Goal: Task Accomplishment & Management: Manage account settings

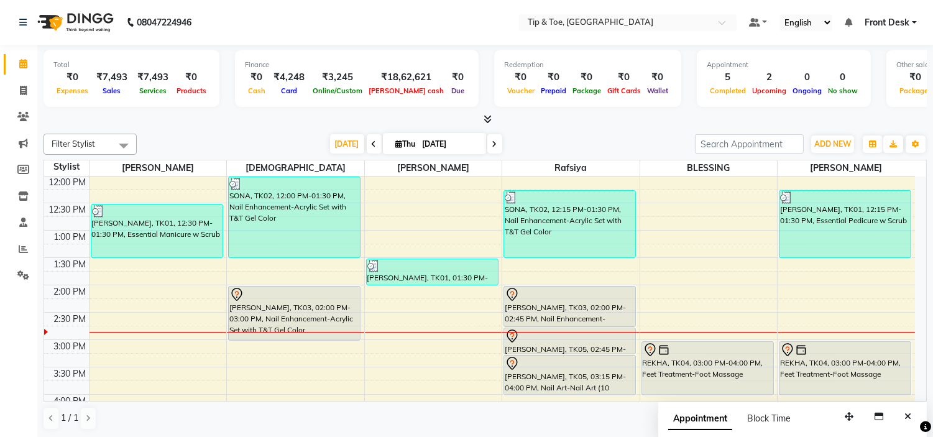
scroll to position [216, 0]
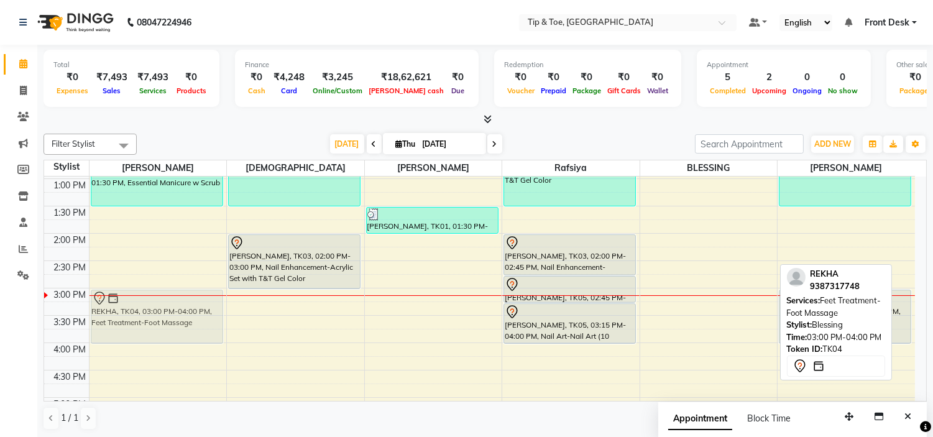
drag, startPoint x: 696, startPoint y: 308, endPoint x: 183, endPoint y: 309, distance: 513.2
click at [183, 309] on tr "[PERSON_NAME], TK01, 12:30 PM-01:30 PM, Essential Manicure w Scrub REKHA, TK04,…" at bounding box center [479, 315] width 870 height 710
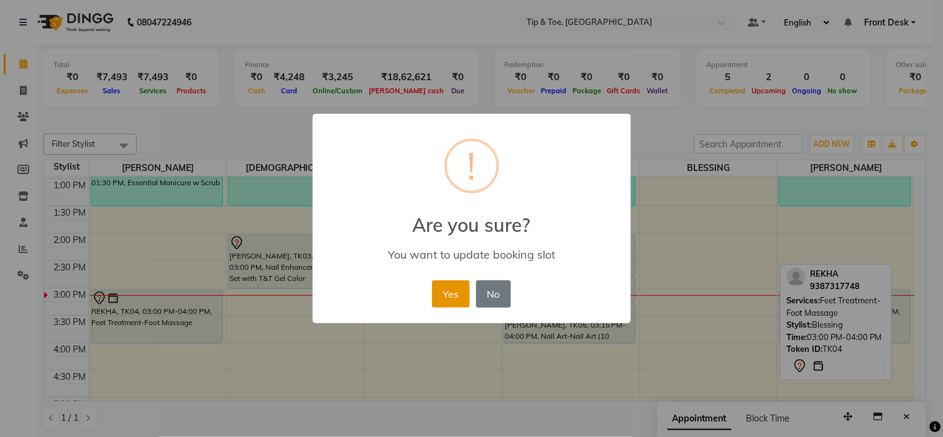
click at [446, 296] on button "Yes" at bounding box center [451, 293] width 38 height 27
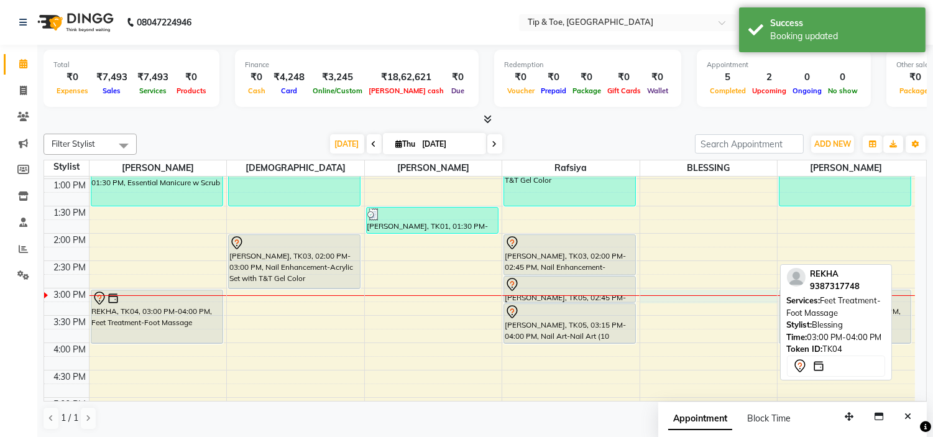
click at [645, 296] on div "9:00 AM 9:30 AM 10:00 AM 10:30 AM 11:00 AM 11:30 AM 12:00 PM 12:30 PM 1:00 PM 1…" at bounding box center [479, 315] width 870 height 710
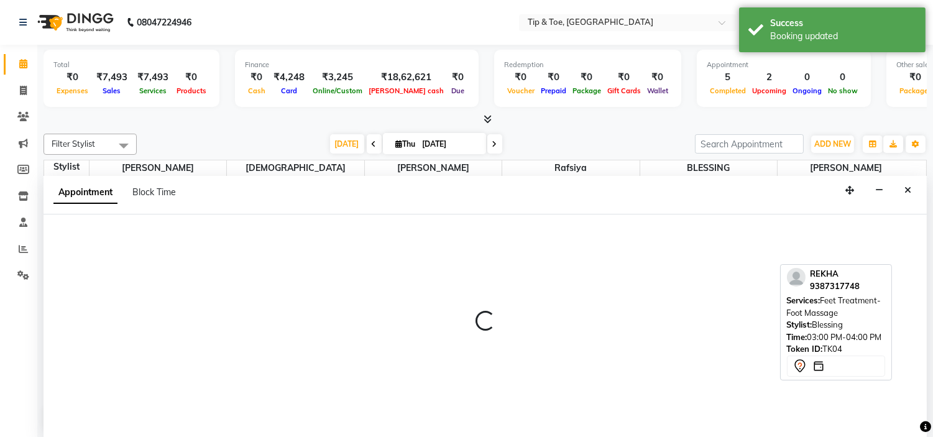
select select "50942"
select select "tentative"
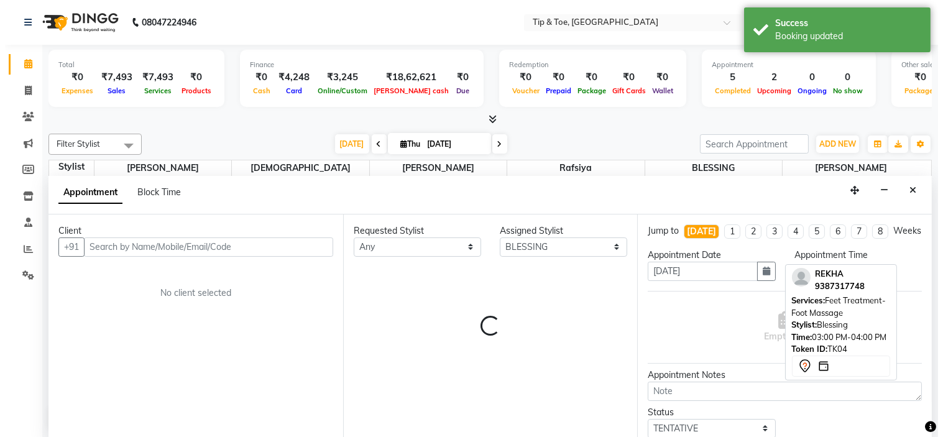
scroll to position [1, 0]
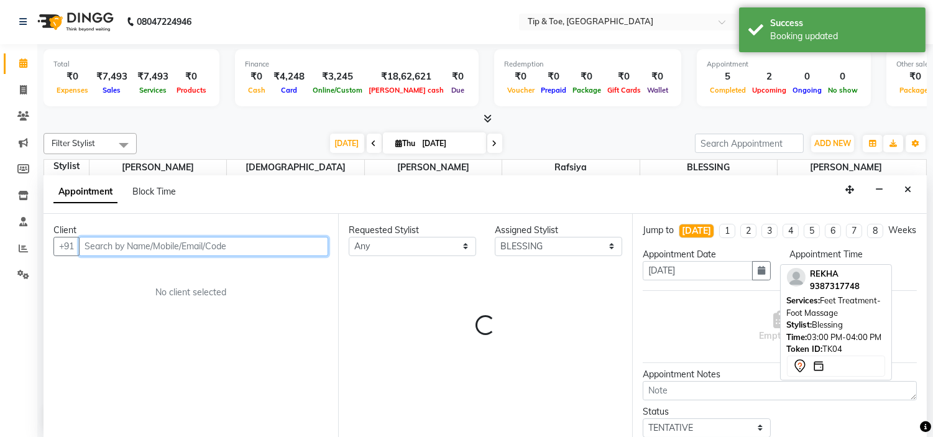
select select "900"
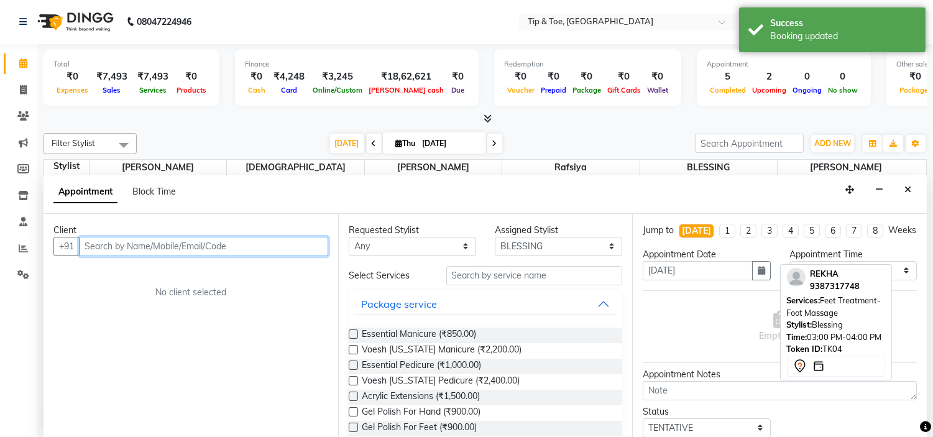
click at [127, 242] on input "text" at bounding box center [203, 246] width 249 height 19
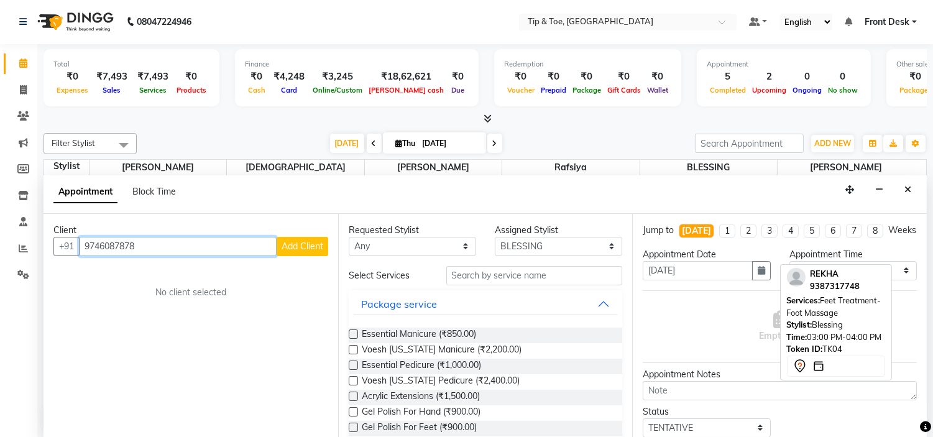
type input "9746087878"
click at [312, 242] on span "Add Client" at bounding box center [302, 245] width 42 height 11
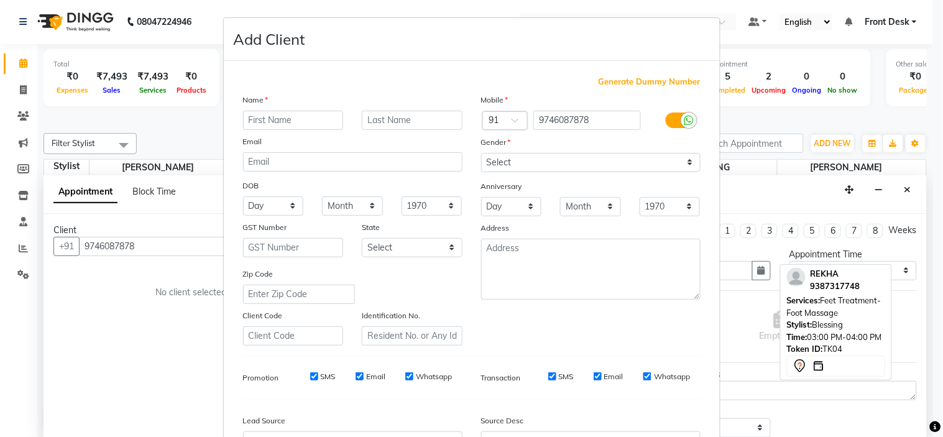
click at [281, 116] on input "text" at bounding box center [293, 120] width 101 height 19
type input "LAKSHMI"
click at [526, 158] on select "Select [DEMOGRAPHIC_DATA] [DEMOGRAPHIC_DATA] Other Prefer Not To Say" at bounding box center [590, 162] width 219 height 19
select select "[DEMOGRAPHIC_DATA]"
click at [481, 153] on select "Select [DEMOGRAPHIC_DATA] [DEMOGRAPHIC_DATA] Other Prefer Not To Say" at bounding box center [590, 162] width 219 height 19
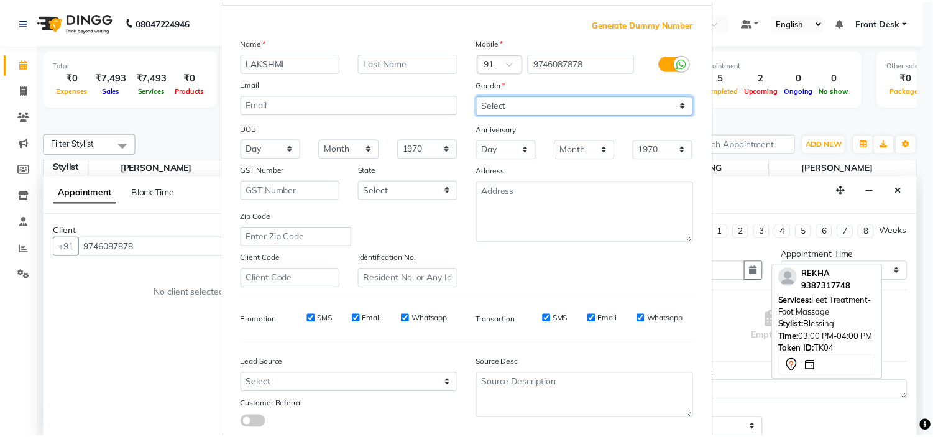
scroll to position [137, 0]
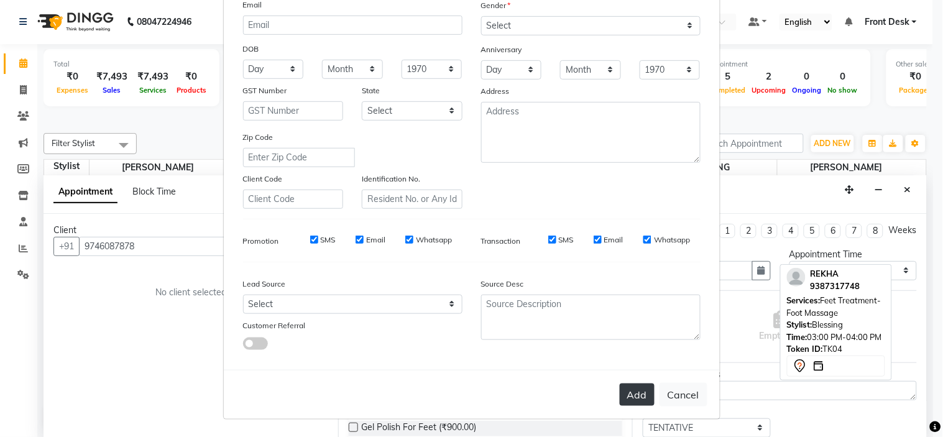
drag, startPoint x: 636, startPoint y: 398, endPoint x: 626, endPoint y: 393, distance: 11.4
click at [635, 398] on button "Add" at bounding box center [636, 394] width 35 height 22
select select
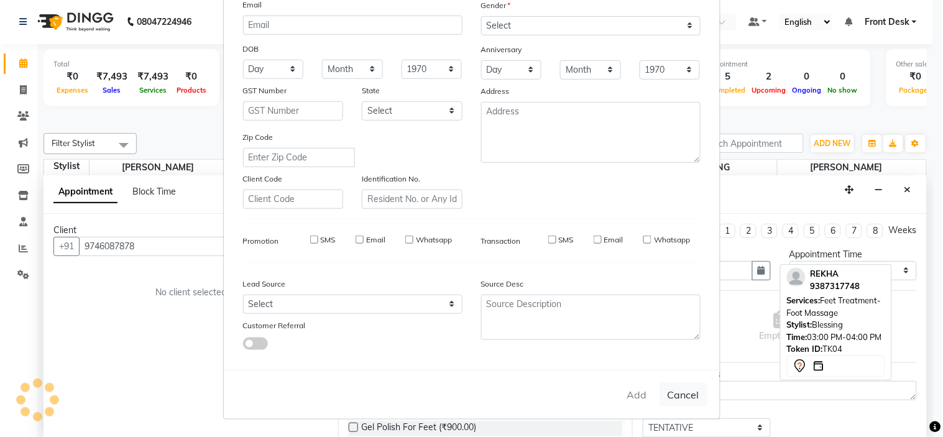
select select
checkbox input "false"
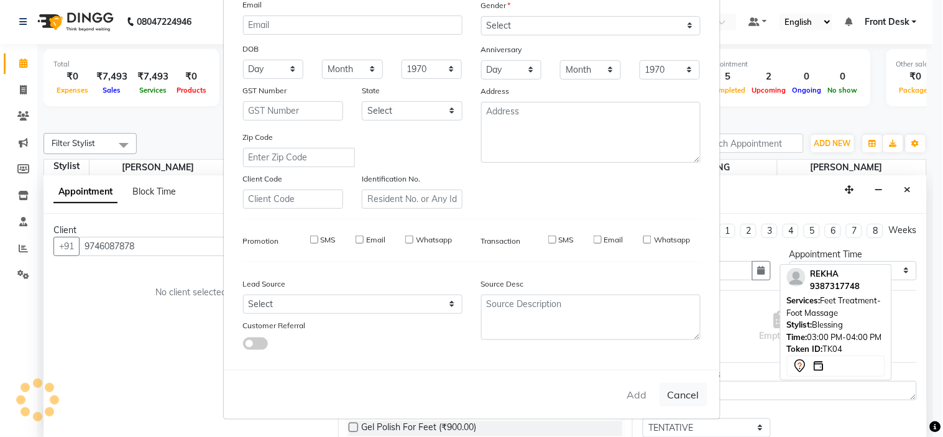
checkbox input "false"
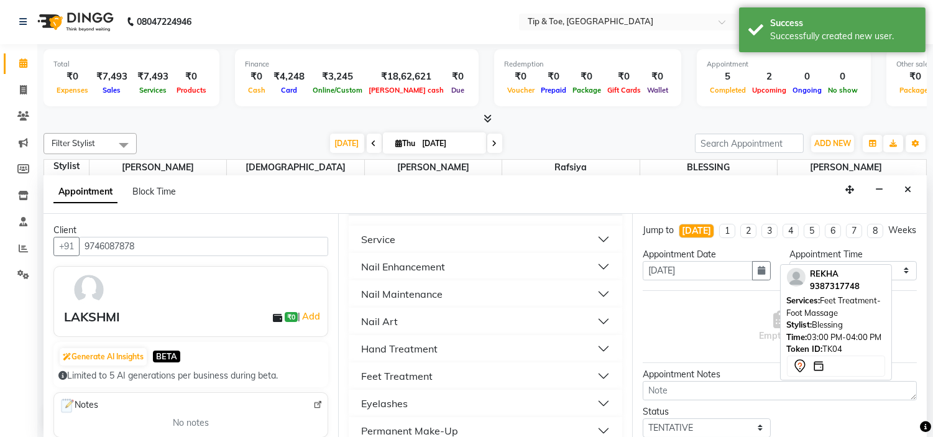
scroll to position [276, 0]
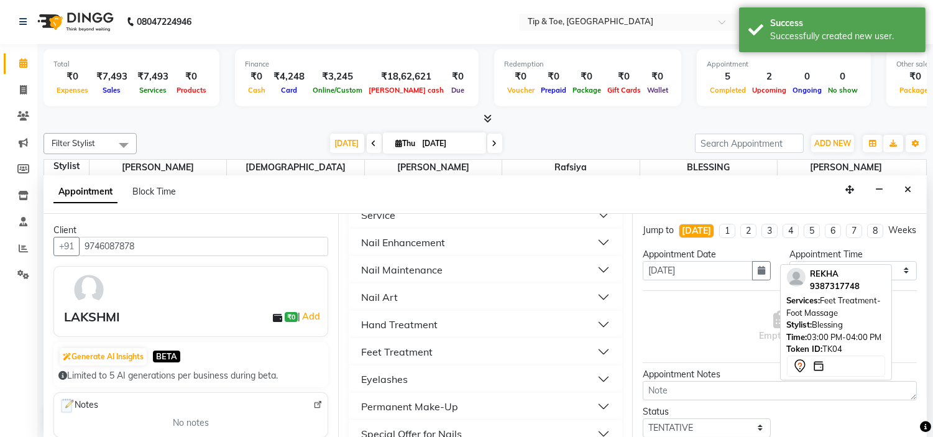
click at [398, 349] on div "Feet Treatment" at bounding box center [396, 351] width 71 height 15
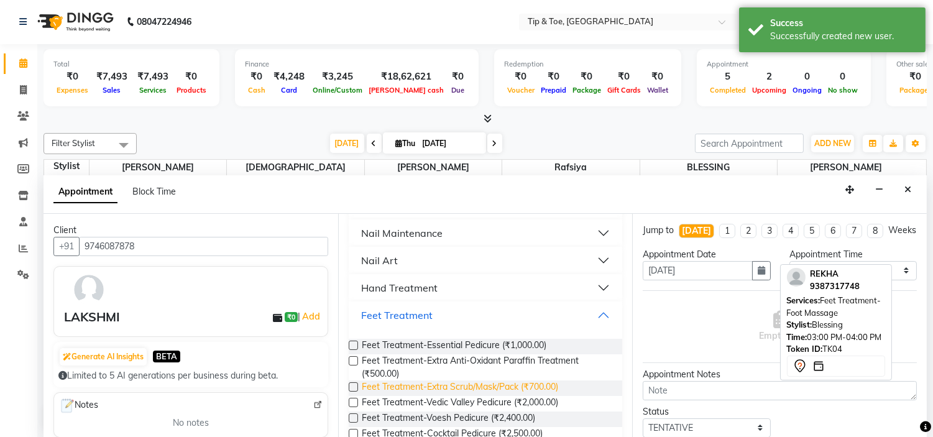
scroll to position [345, 0]
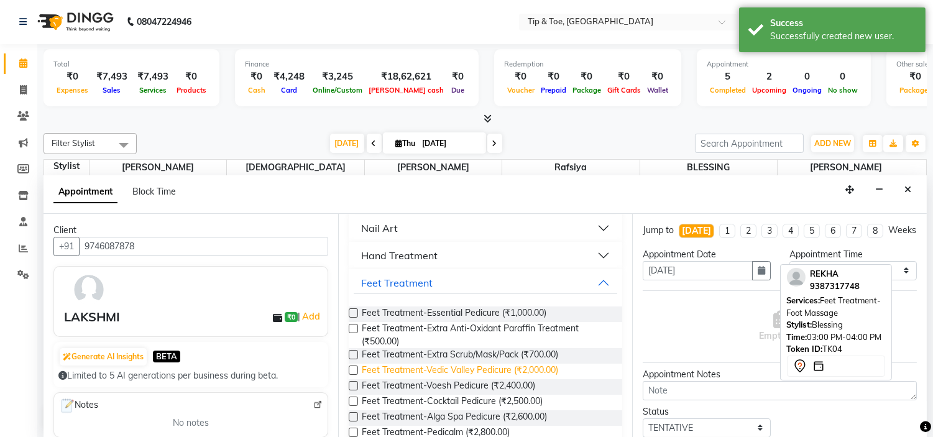
click at [473, 368] on span "Feet Treatment-Vedic Valley Pedicure (₹2,000.00)" at bounding box center [460, 371] width 196 height 16
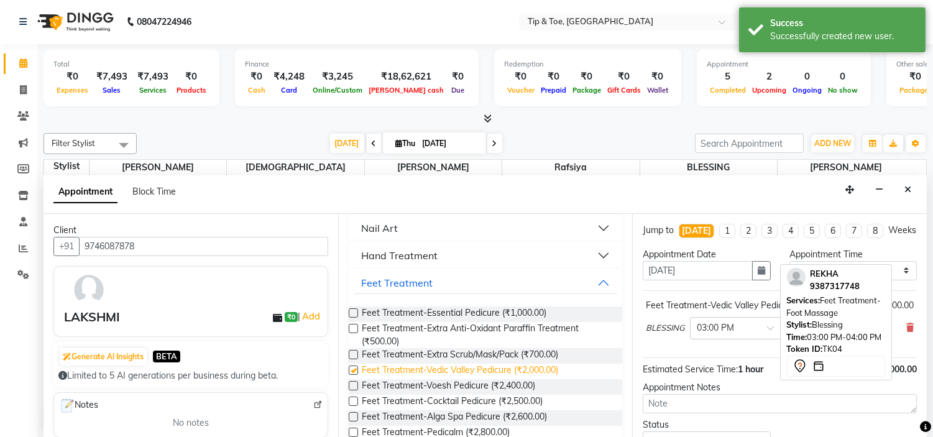
checkbox input "false"
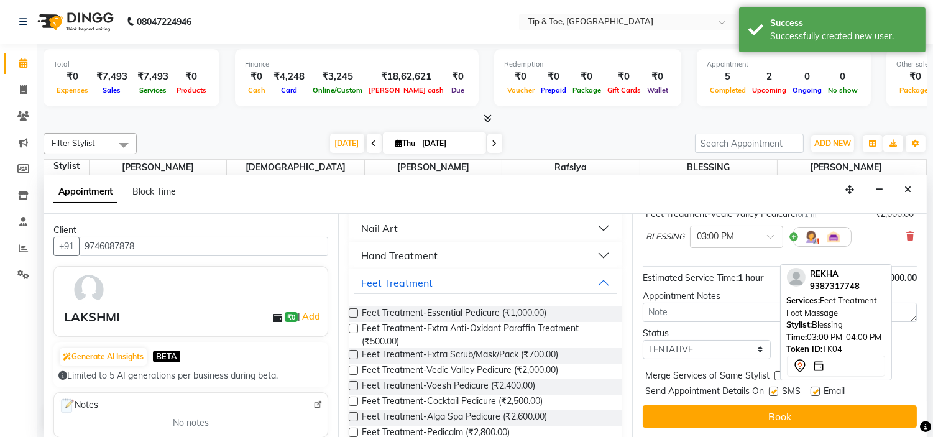
scroll to position [103, 0]
click at [815, 392] on label at bounding box center [814, 390] width 9 height 9
click at [815, 392] on input "checkbox" at bounding box center [814, 392] width 8 height 8
checkbox input "false"
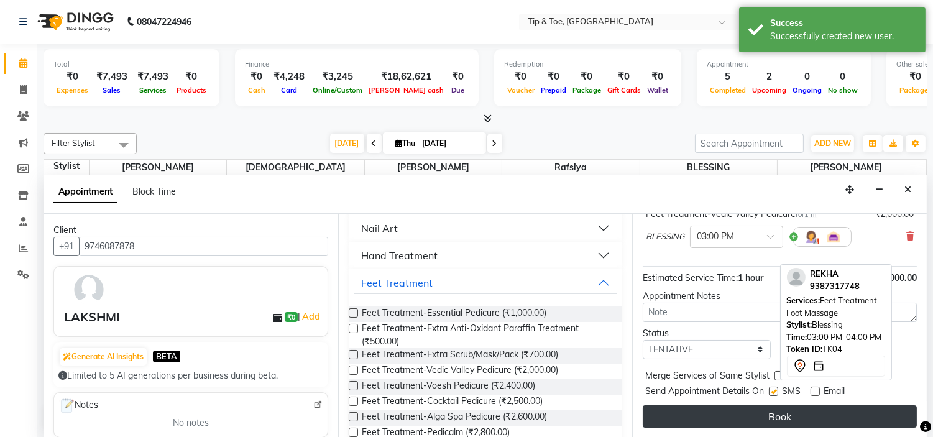
click at [801, 408] on button "Book" at bounding box center [779, 416] width 274 height 22
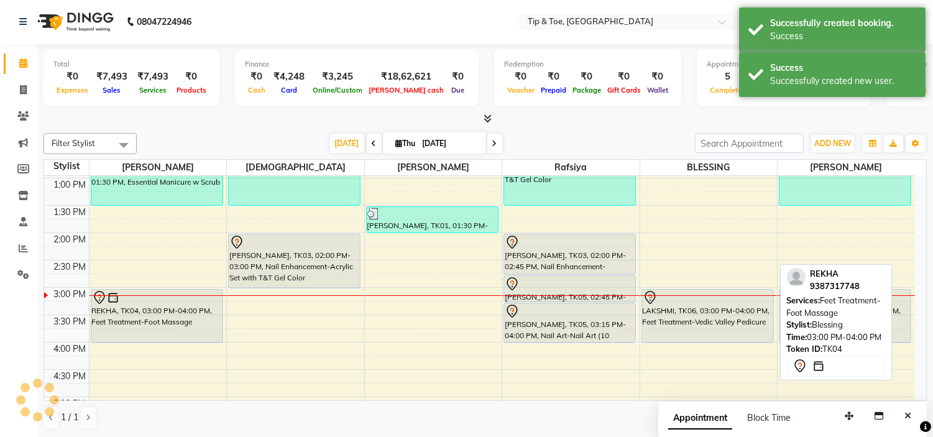
scroll to position [0, 0]
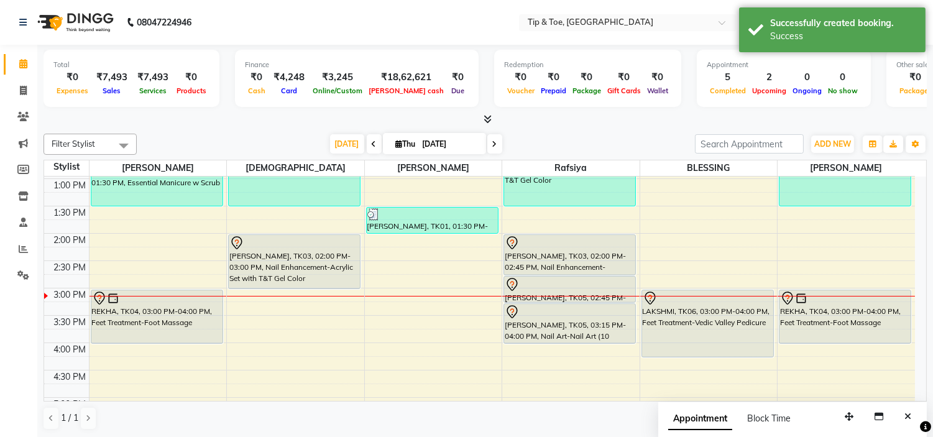
click at [690, 346] on div "LAKSHMI, TK06, 03:00 PM-04:00 PM, Feet Treatment-Vedic Valley Pedicure LAKSHMI,…" at bounding box center [708, 315] width 137 height 710
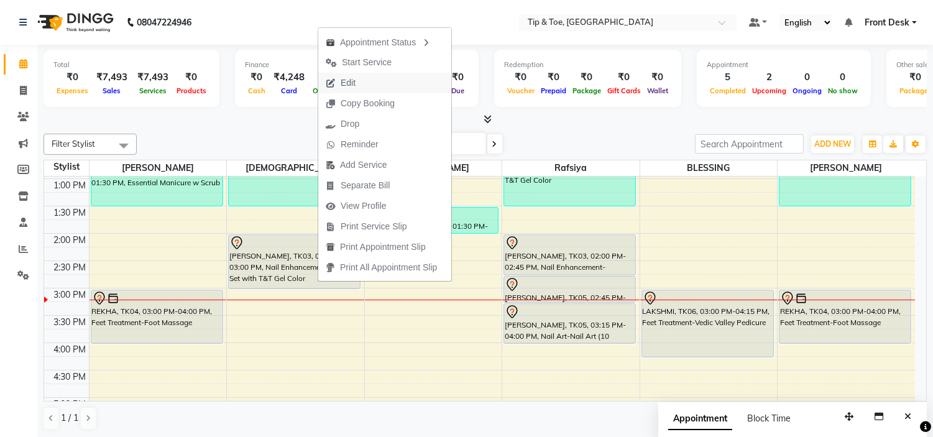
click at [350, 84] on span "Edit" at bounding box center [347, 82] width 15 height 13
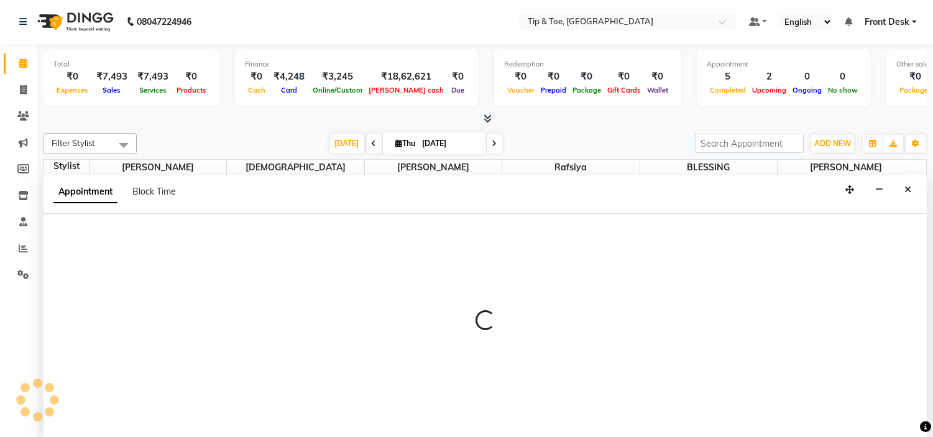
select select "840"
select select "tentative"
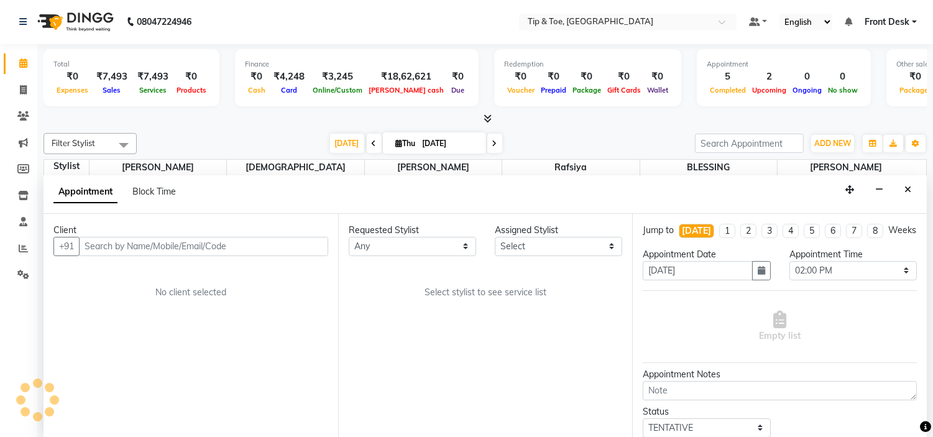
scroll to position [0, 0]
select select "48143"
select select "2436"
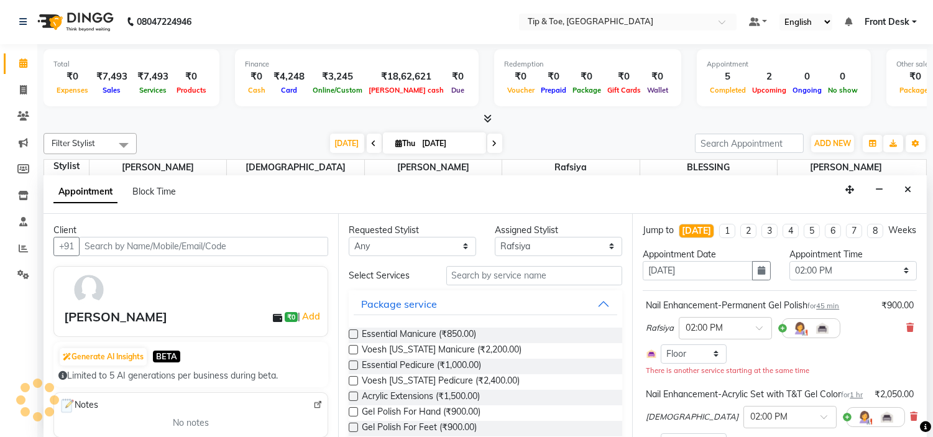
scroll to position [330, 0]
click at [906, 332] on icon at bounding box center [909, 327] width 7 height 9
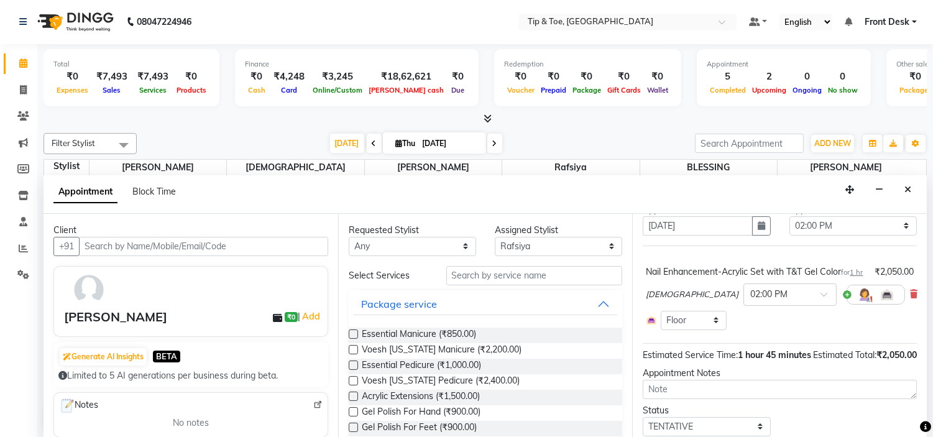
scroll to position [69, 0]
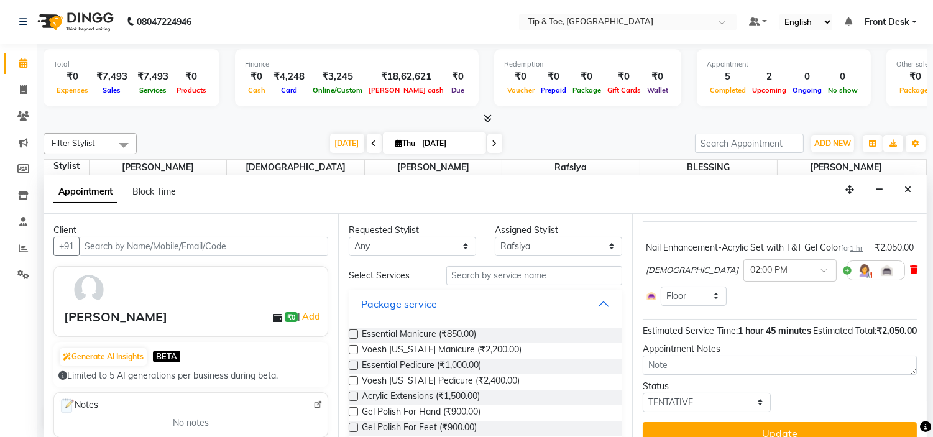
click at [910, 276] on span at bounding box center [913, 269] width 7 height 13
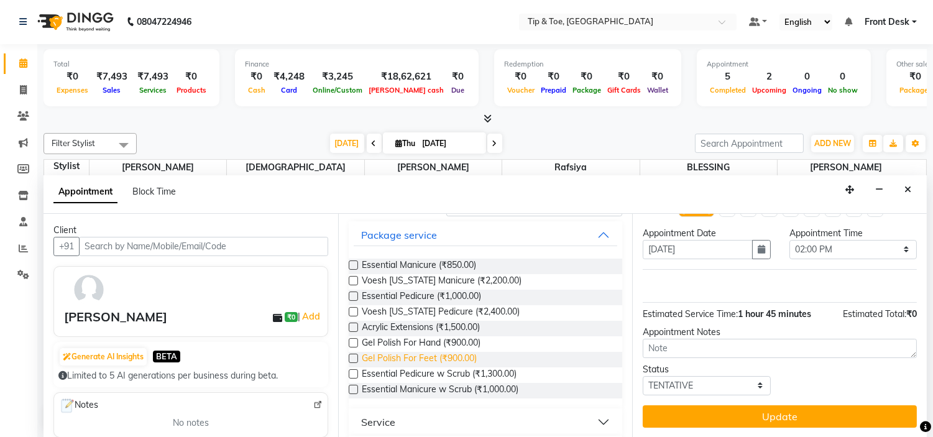
click at [442, 356] on span "Gel Polish For Feet (₹900.00)" at bounding box center [419, 360] width 115 height 16
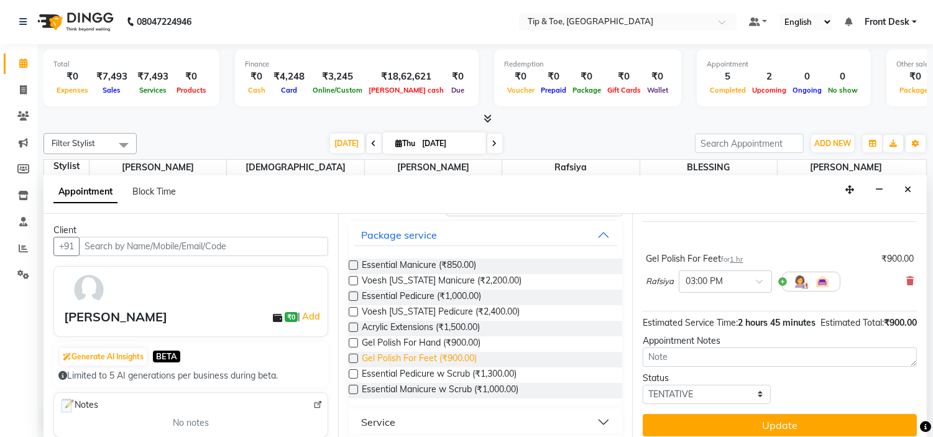
checkbox input "false"
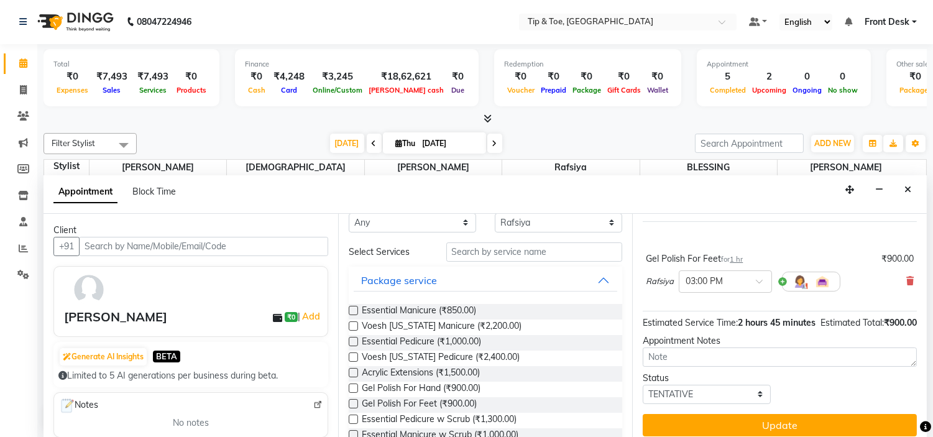
scroll to position [0, 0]
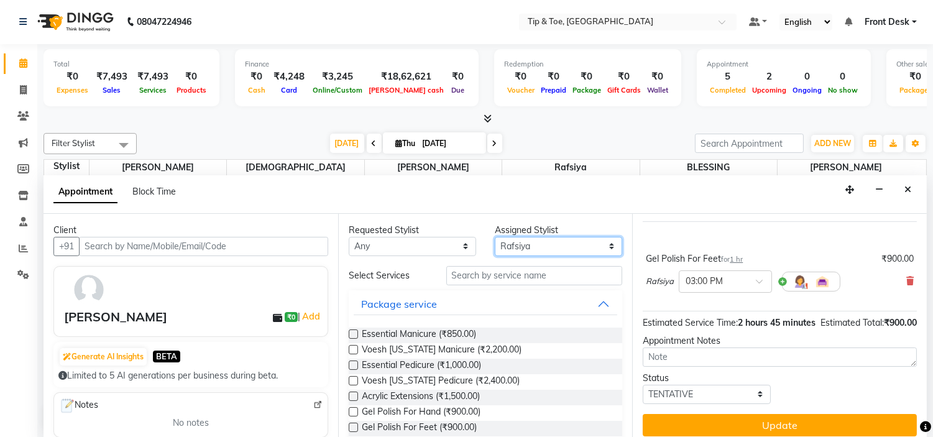
click at [518, 243] on select "Select [PERSON_NAME] [PERSON_NAME] Rafsiya [PERSON_NAME]" at bounding box center [558, 246] width 127 height 19
select select "37611"
click at [495, 237] on select "Select [PERSON_NAME] [PERSON_NAME] Rafsiya [PERSON_NAME]" at bounding box center [558, 246] width 127 height 19
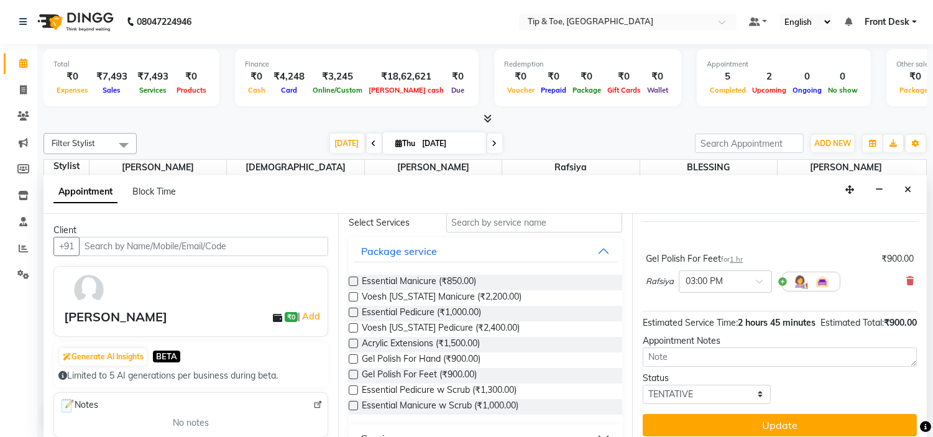
scroll to position [138, 0]
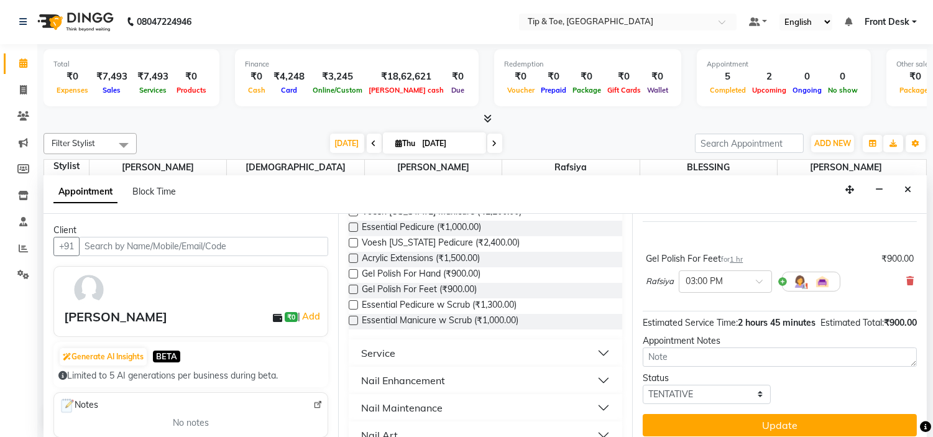
click at [426, 379] on div "Nail Enhancement" at bounding box center [403, 380] width 84 height 15
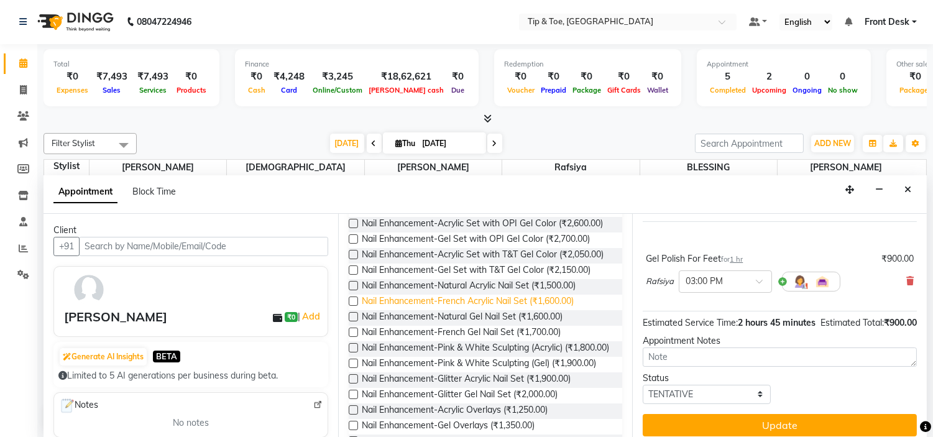
scroll to position [345, 0]
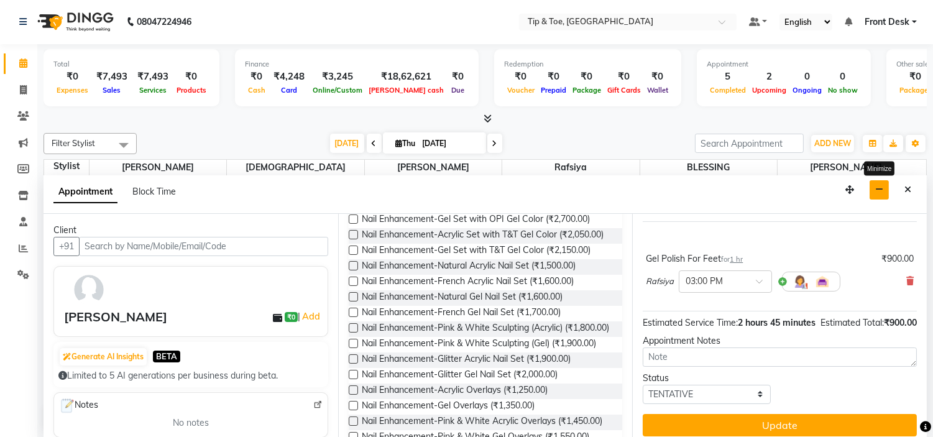
click at [877, 187] on icon "button" at bounding box center [879, 189] width 8 height 9
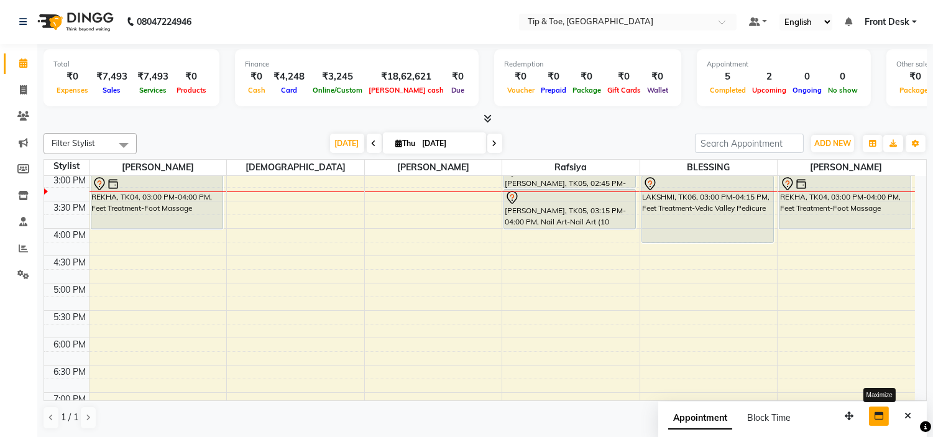
scroll to position [261, 0]
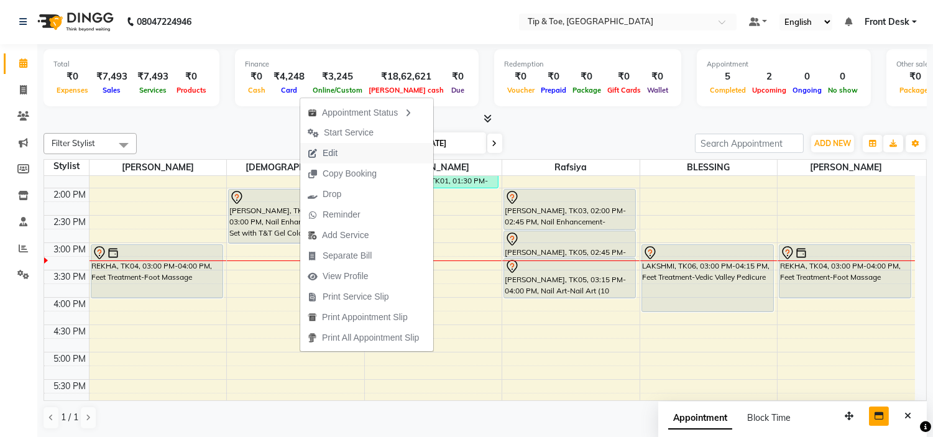
click at [344, 148] on span "Edit" at bounding box center [322, 153] width 45 height 21
select select "tentative"
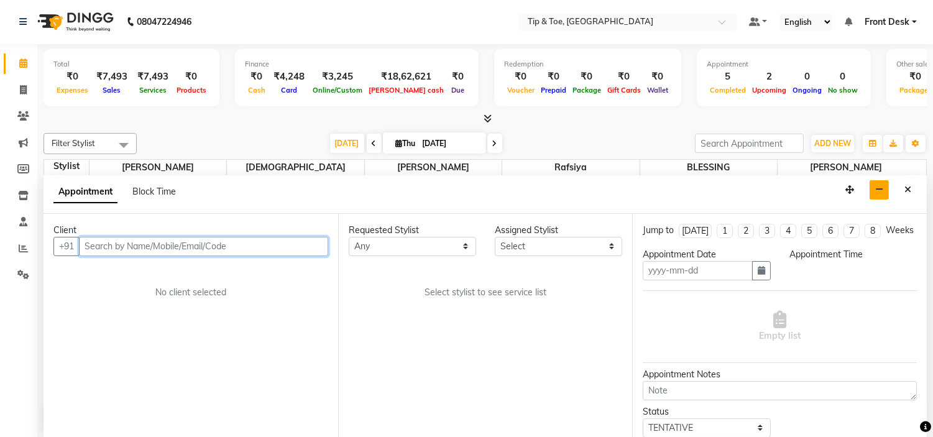
type input "[DATE]"
select select "840"
select select "48143"
select select "2436"
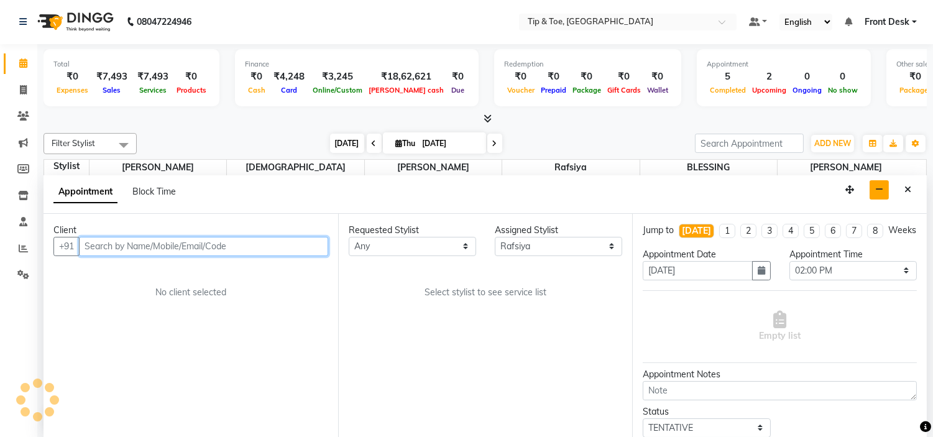
select select "2436"
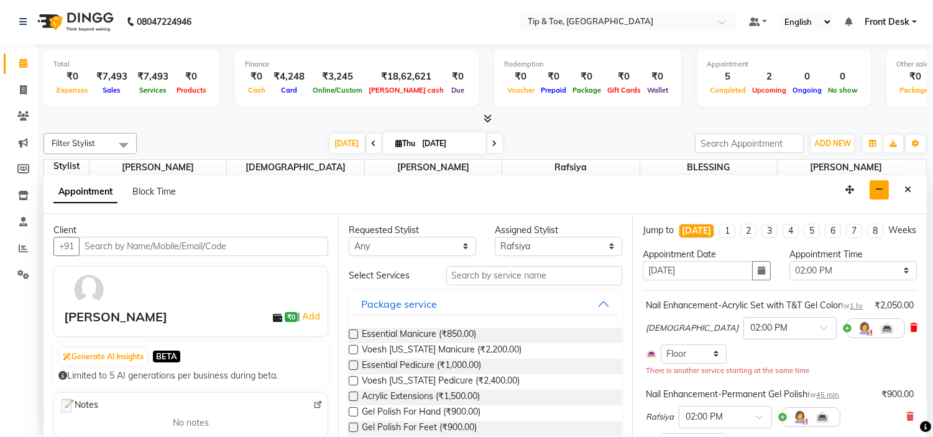
click at [910, 332] on icon at bounding box center [913, 327] width 7 height 9
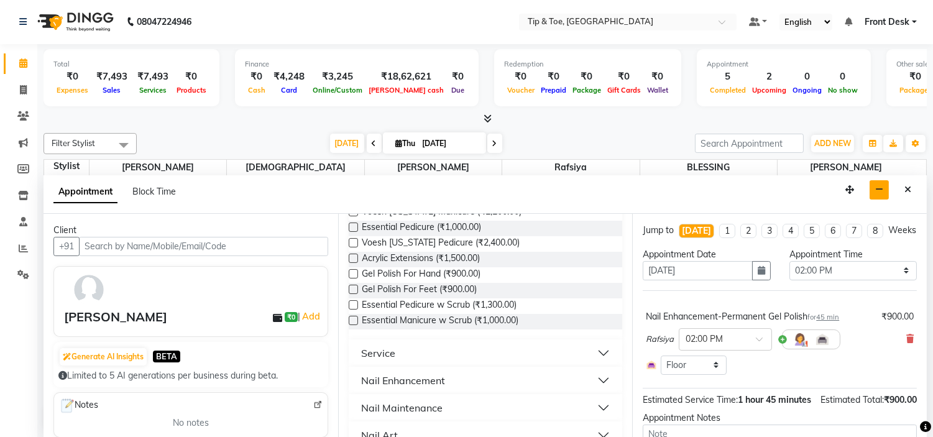
scroll to position [207, 0]
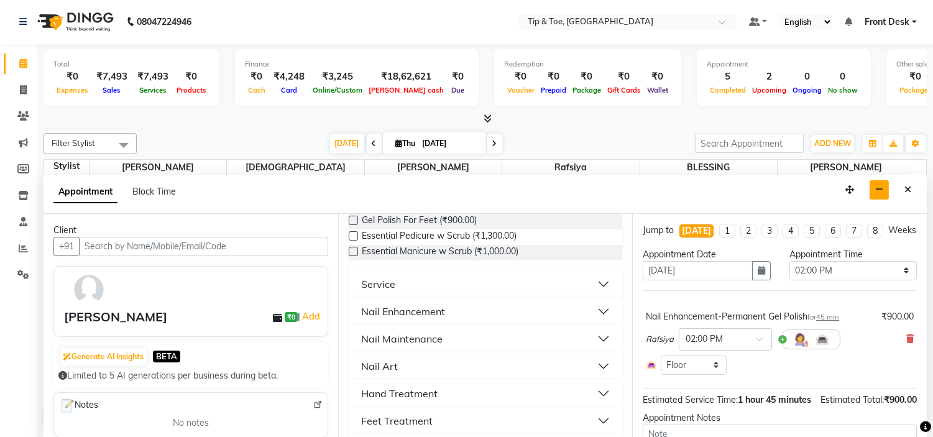
click at [455, 309] on button "Nail Enhancement" at bounding box center [486, 311] width 264 height 22
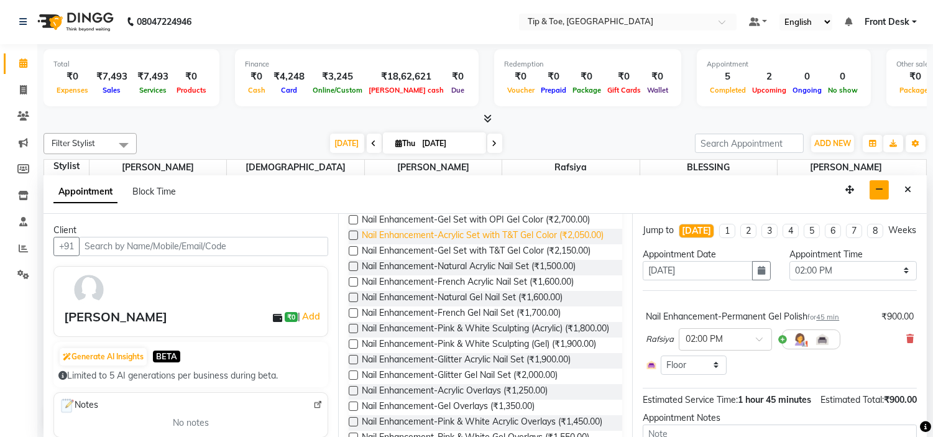
scroll to position [345, 0]
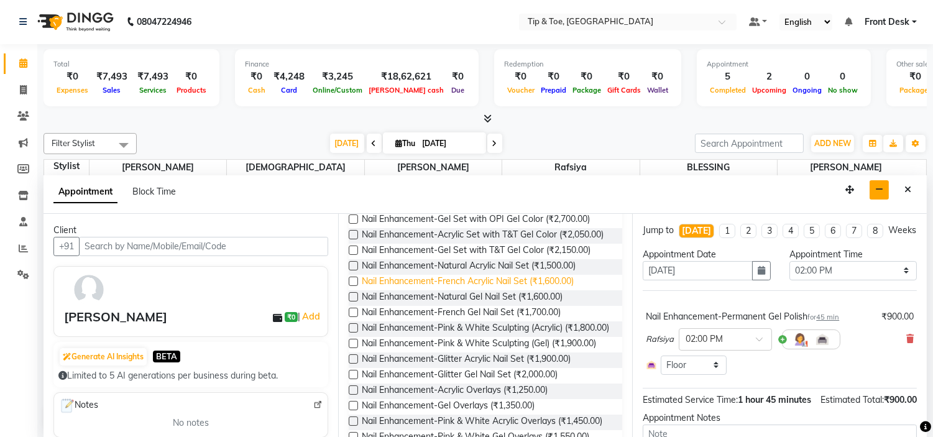
click at [466, 290] on span "Nail Enhancement-French Acrylic Nail Set (₹1,600.00)" at bounding box center [468, 283] width 212 height 16
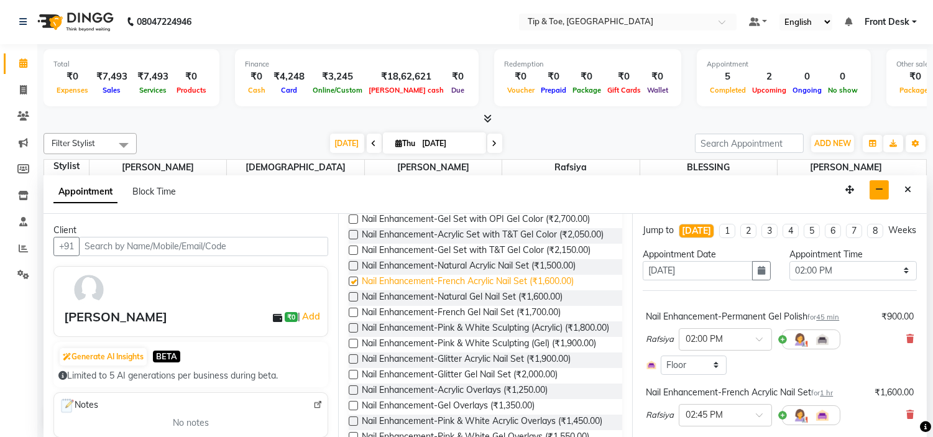
checkbox input "false"
click at [906, 419] on icon at bounding box center [909, 414] width 7 height 9
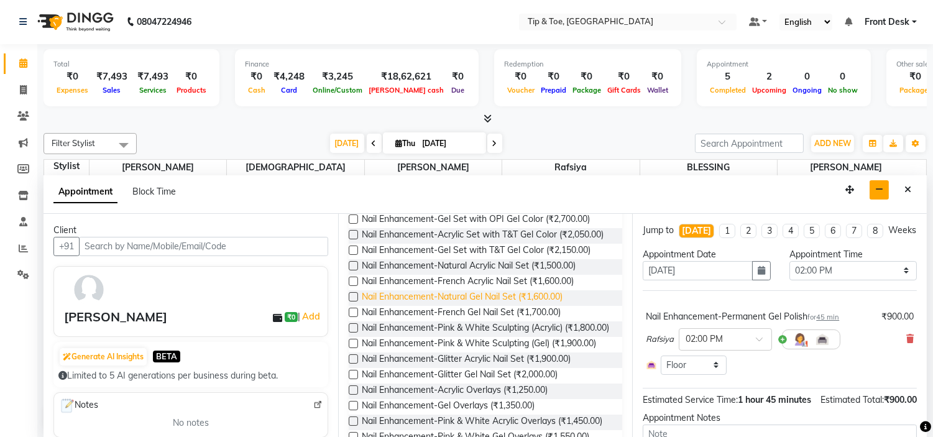
click at [529, 306] on span "Nail Enhancement-Natural Gel Nail Set (₹1,600.00)" at bounding box center [462, 298] width 201 height 16
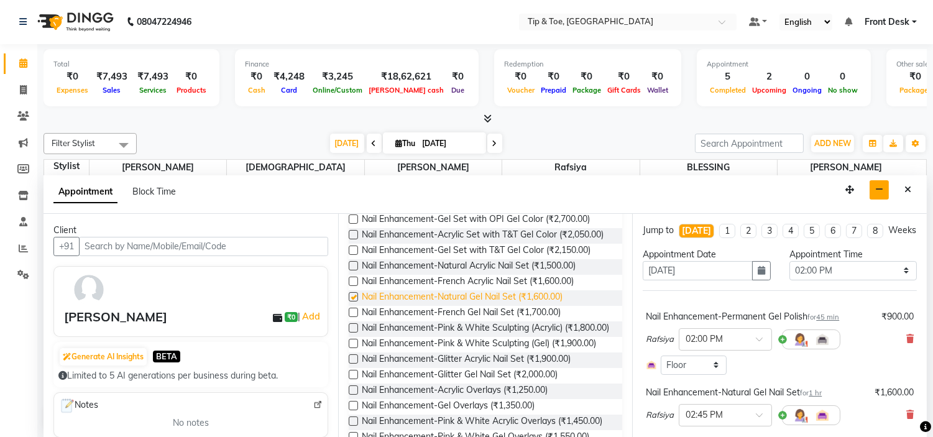
checkbox input "false"
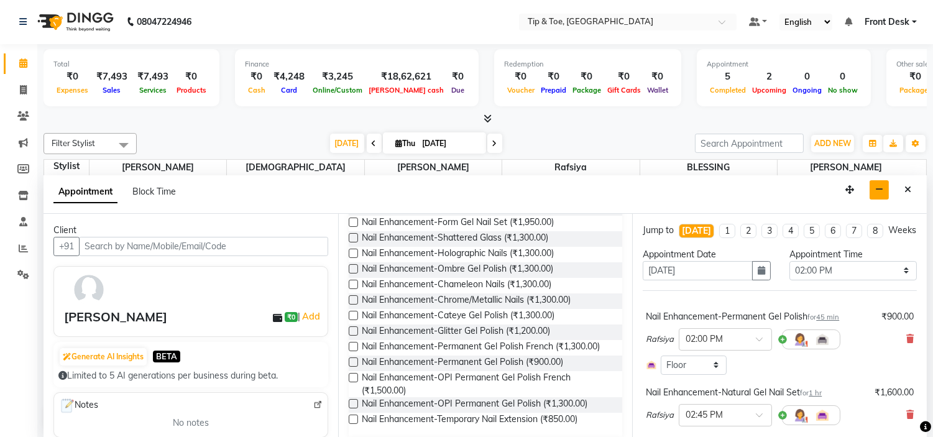
scroll to position [690, 0]
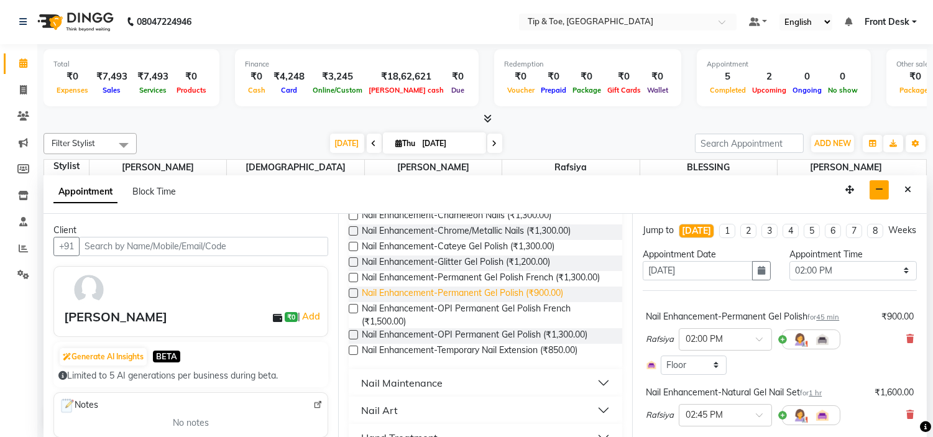
drag, startPoint x: 525, startPoint y: 342, endPoint x: 591, endPoint y: 342, distance: 65.9
click at [524, 302] on span "Nail Enhancement-Permanent Gel Polish (₹900.00)" at bounding box center [462, 294] width 201 height 16
checkbox input "false"
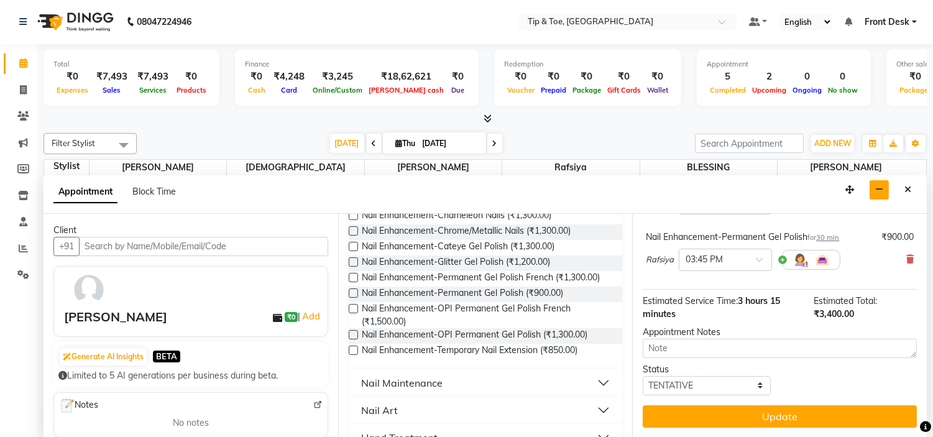
scroll to position [224, 0]
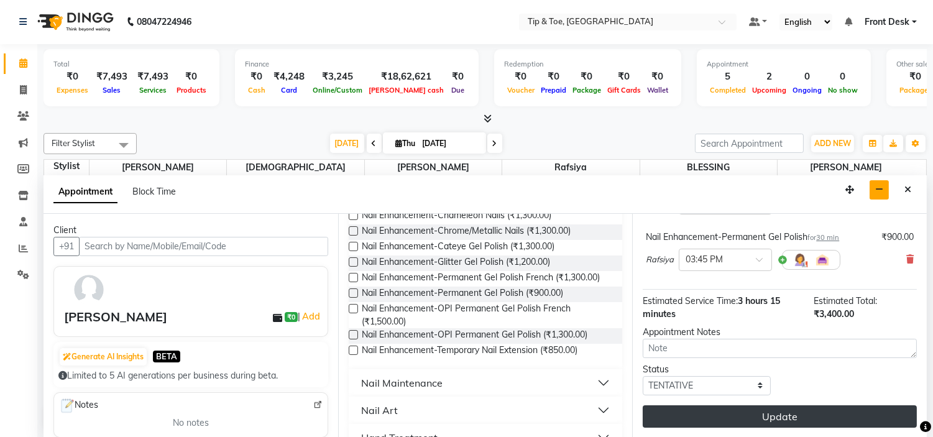
click at [837, 418] on button "Update" at bounding box center [779, 416] width 274 height 22
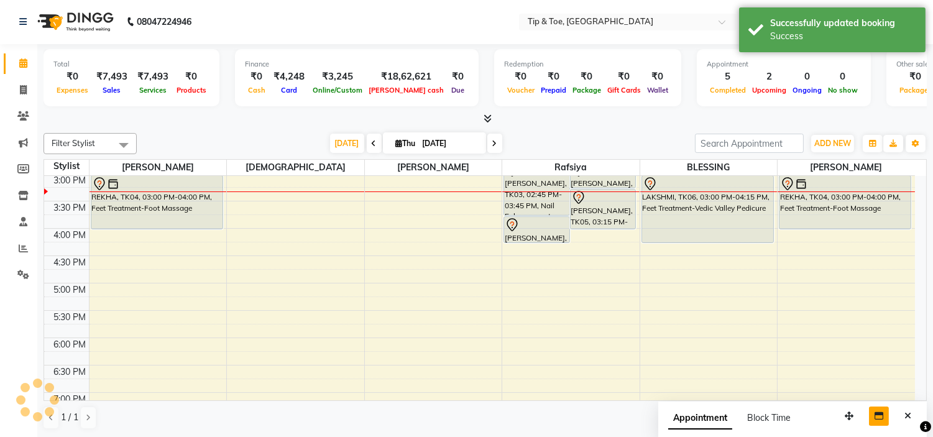
scroll to position [0, 0]
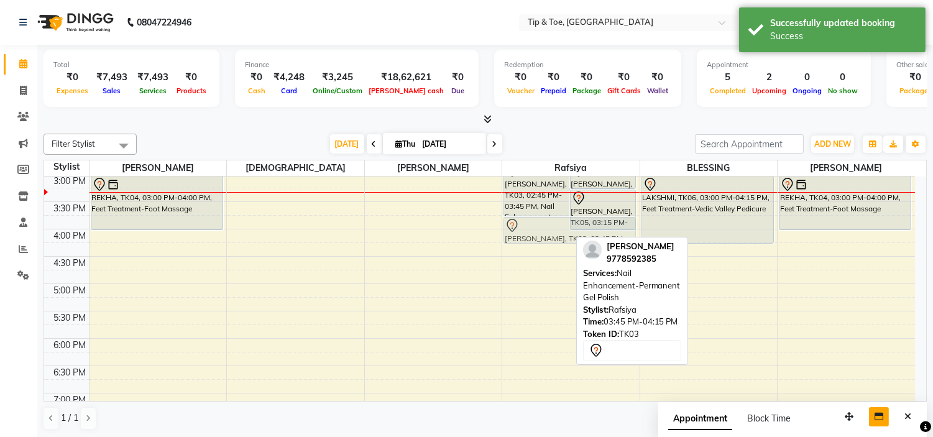
drag, startPoint x: 538, startPoint y: 232, endPoint x: 527, endPoint y: 236, distance: 11.8
click at [527, 236] on div "[PERSON_NAME], TK03, 02:45 PM-03:45 PM, Nail Enhancement-Natural Gel Nail Set […" at bounding box center [570, 202] width 137 height 710
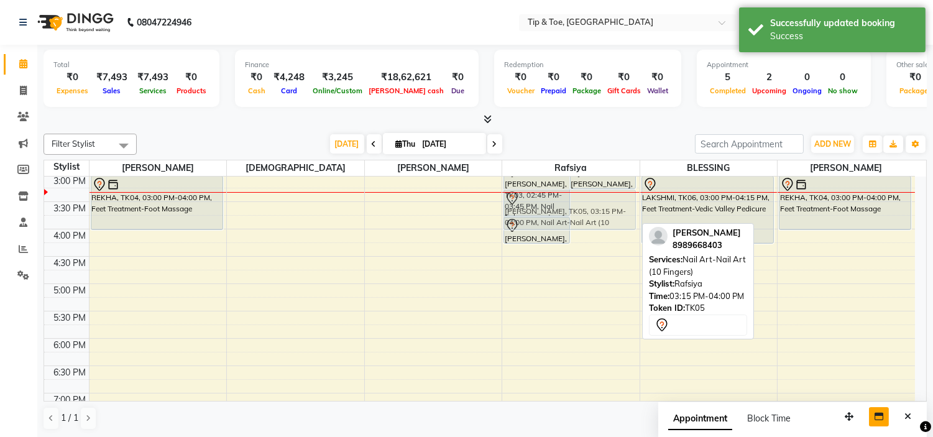
drag, startPoint x: 605, startPoint y: 219, endPoint x: 584, endPoint y: 215, distance: 21.5
click at [584, 215] on div "[PERSON_NAME], TK03, 02:45 PM-03:45 PM, Nail Enhancement-Natural Gel Nail Set […" at bounding box center [570, 202] width 137 height 710
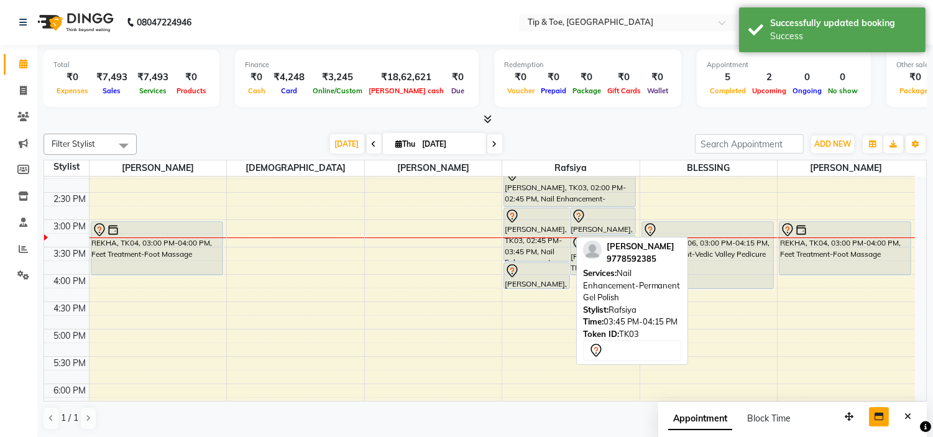
scroll to position [261, 0]
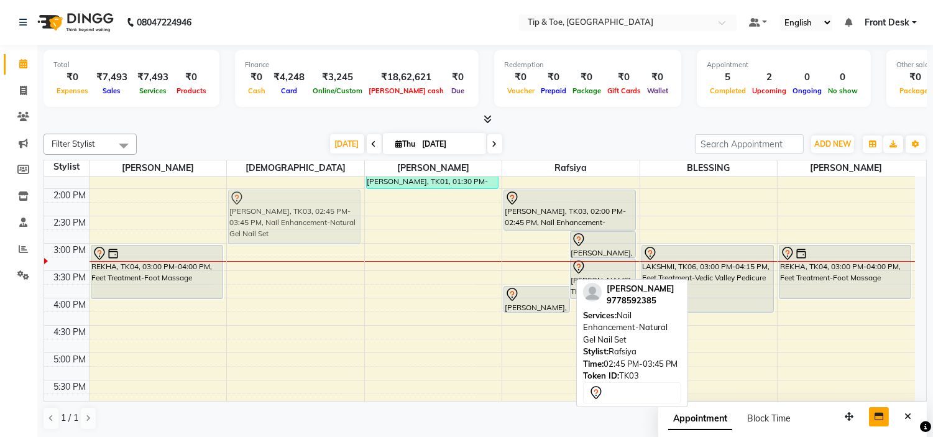
drag, startPoint x: 519, startPoint y: 250, endPoint x: 293, endPoint y: 212, distance: 229.4
click at [293, 212] on tr "[PERSON_NAME], TK01, 12:30 PM-01:30 PM, Essential Manicure w Scrub REKHA, TK04,…" at bounding box center [479, 271] width 870 height 710
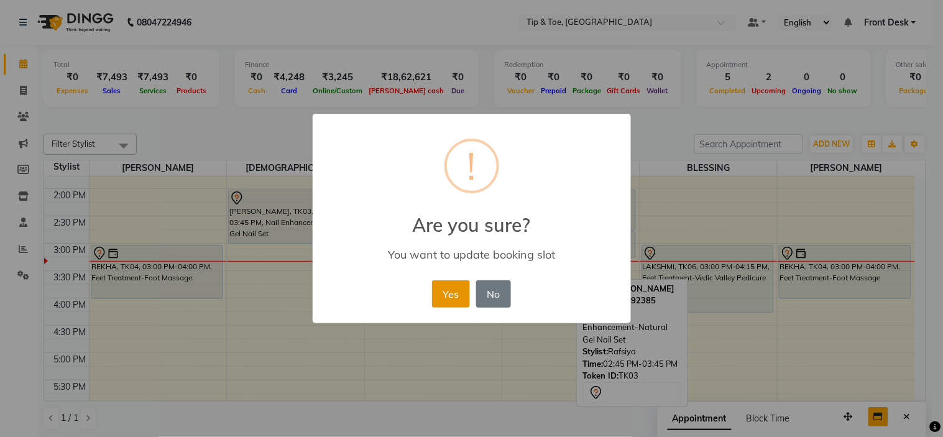
click at [460, 293] on button "Yes" at bounding box center [451, 293] width 38 height 27
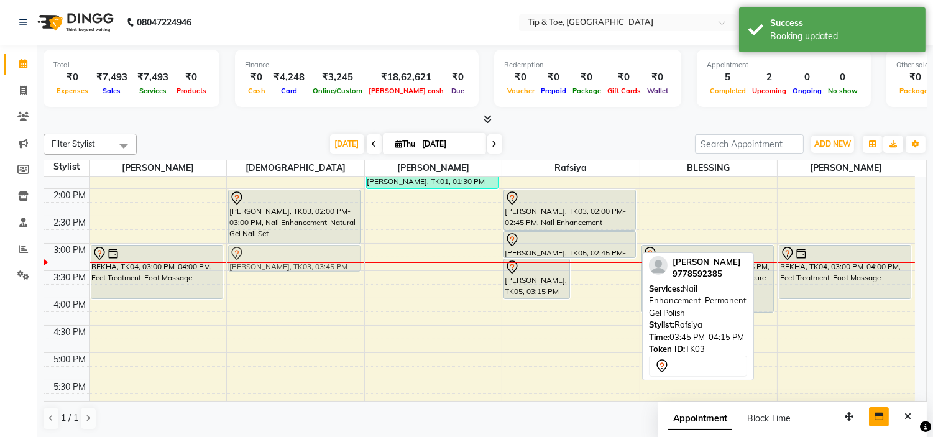
drag, startPoint x: 601, startPoint y: 303, endPoint x: 306, endPoint y: 267, distance: 297.3
click at [306, 267] on tr "[PERSON_NAME], TK01, 12:30 PM-01:30 PM, Essential Manicure w Scrub REKHA, TK04,…" at bounding box center [479, 271] width 870 height 710
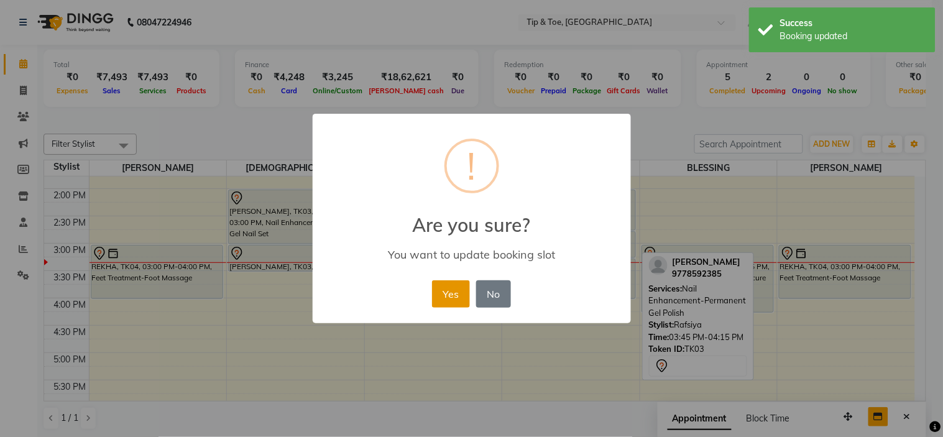
click at [463, 290] on button "Yes" at bounding box center [451, 293] width 38 height 27
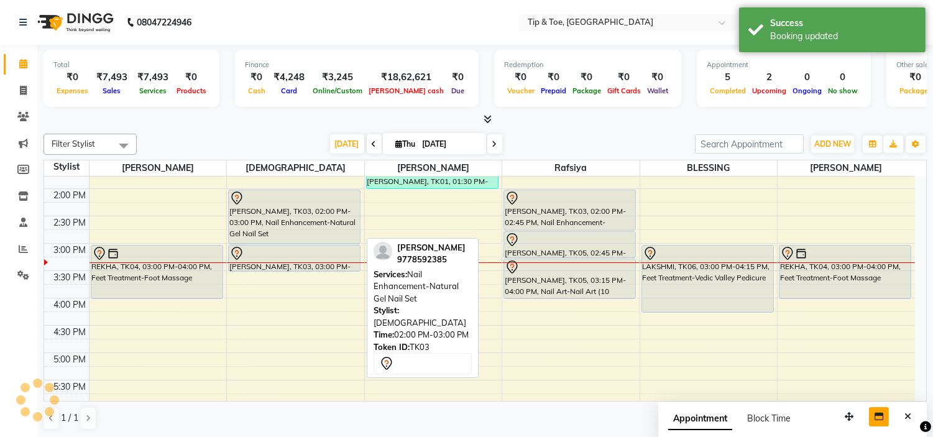
click at [276, 212] on div "[PERSON_NAME], TK03, 02:00 PM-03:00 PM, Nail Enhancement-Natural Gel Nail Set" at bounding box center [294, 216] width 131 height 53
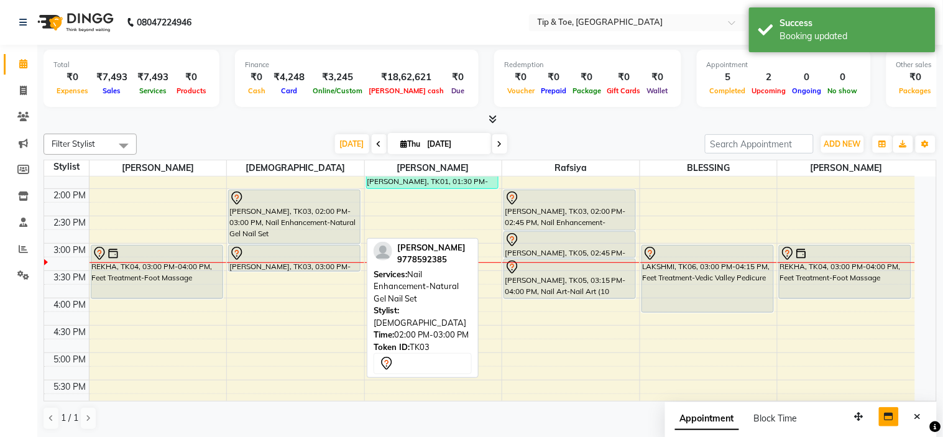
select select "7"
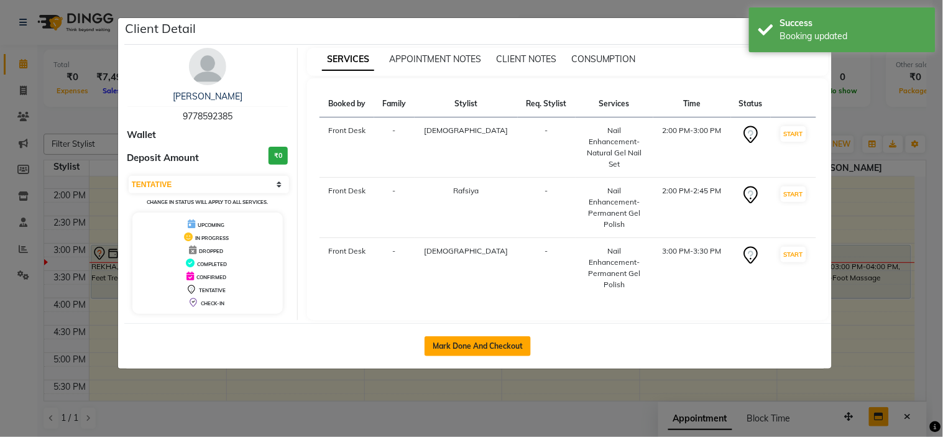
click at [462, 336] on button "Mark Done And Checkout" at bounding box center [477, 346] width 106 height 20
select select "service"
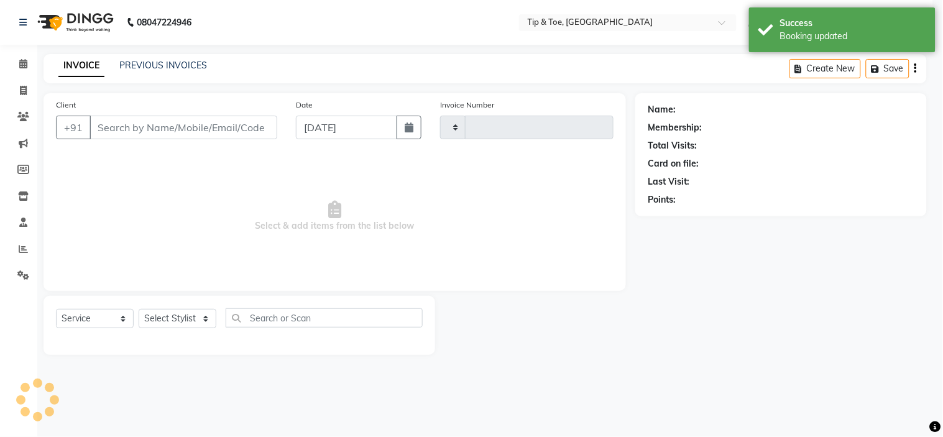
type input "1007"
select select "5360"
type input "9778592385"
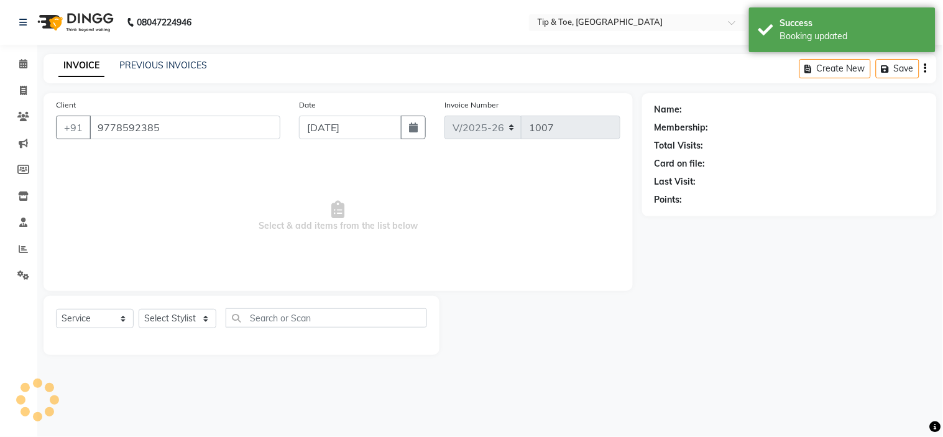
select select "37611"
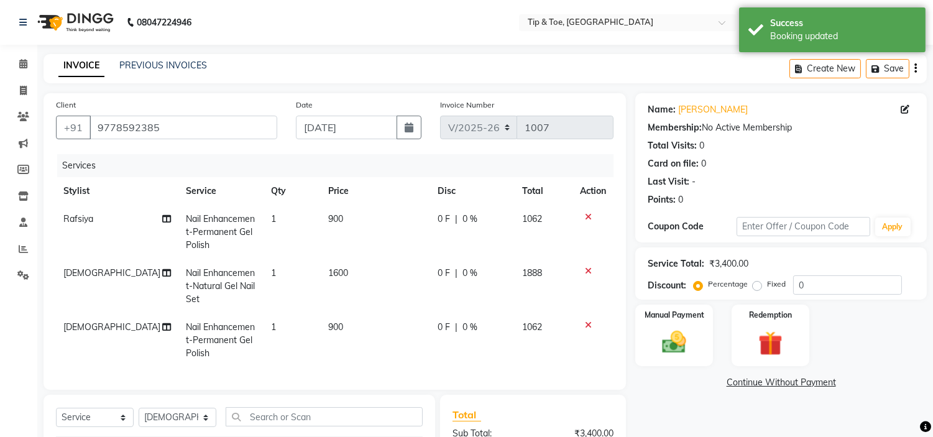
click at [352, 269] on td "1600" at bounding box center [376, 286] width 110 height 54
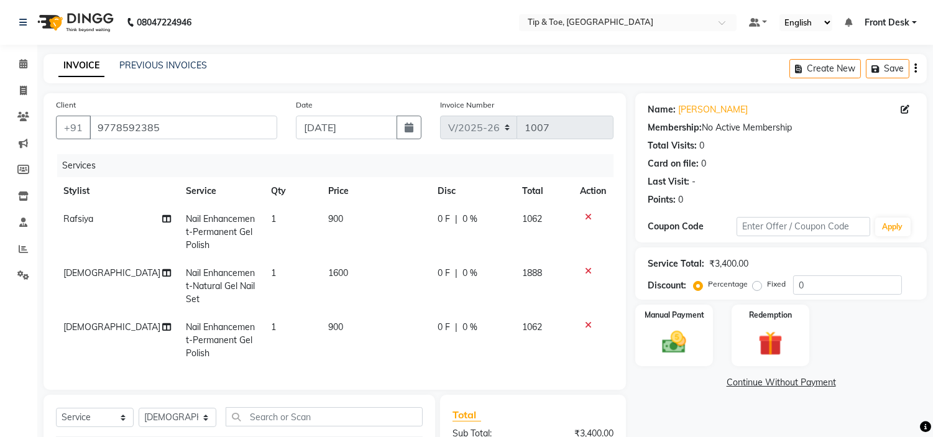
select select "37611"
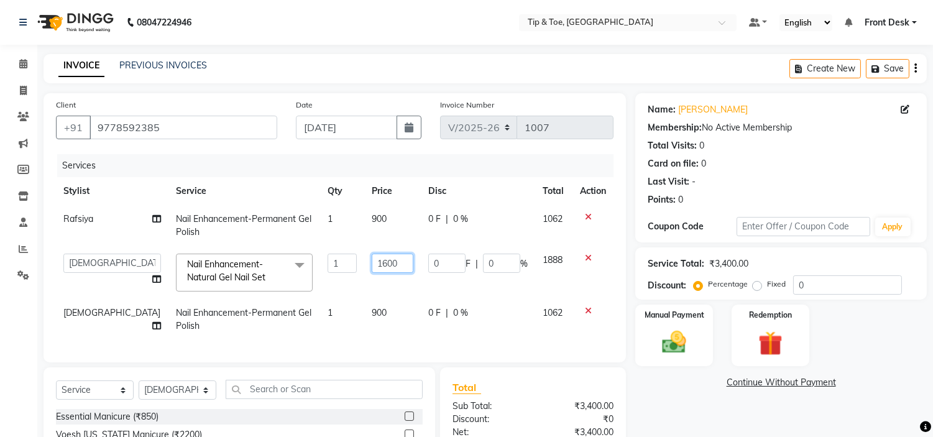
click at [374, 267] on input "1600" at bounding box center [393, 262] width 42 height 19
type input "1"
type input "6"
click at [372, 263] on input "6" at bounding box center [393, 262] width 42 height 19
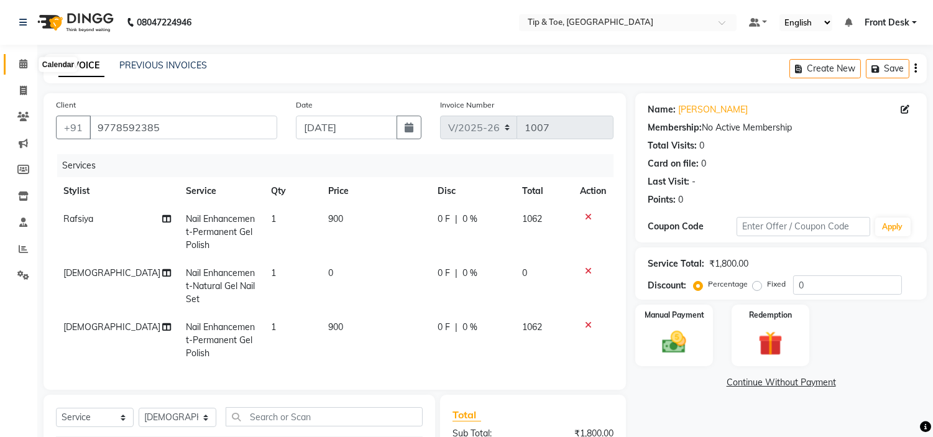
click at [21, 64] on icon at bounding box center [23, 63] width 8 height 9
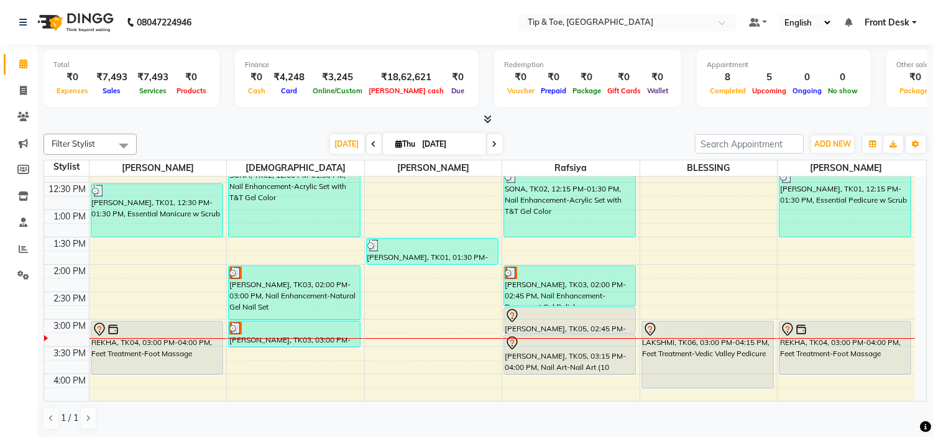
scroll to position [276, 0]
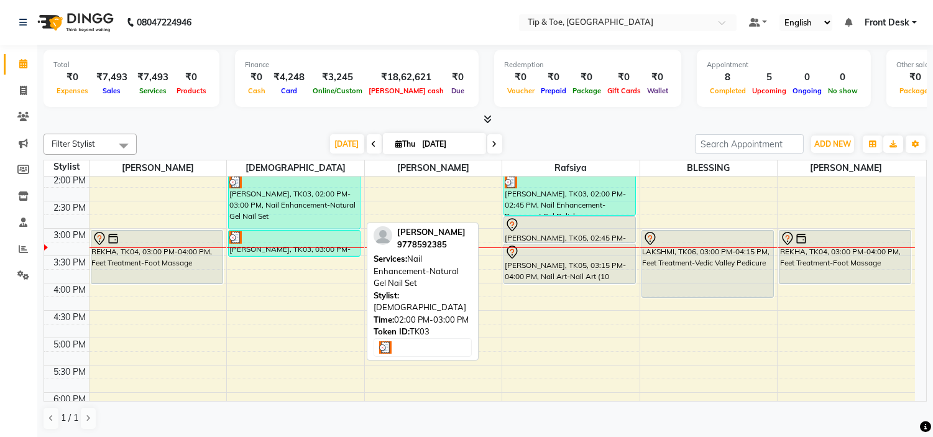
click at [334, 226] on div "[PERSON_NAME], TK03, 02:00 PM-03:00 PM, Nail Enhancement-Natural Gel Nail Set" at bounding box center [294, 201] width 131 height 53
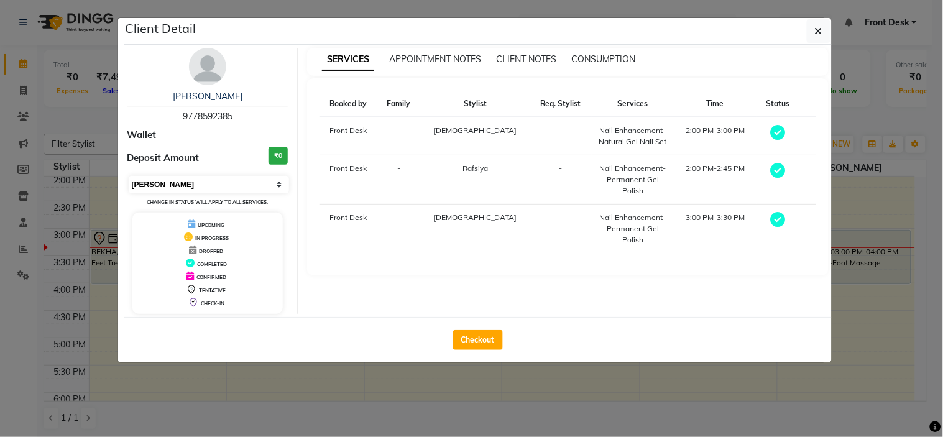
click at [189, 189] on select "Select MARK DONE UPCOMING" at bounding box center [209, 184] width 161 height 17
select select "5"
click at [129, 176] on select "Select MARK DONE UPCOMING" at bounding box center [209, 184] width 161 height 17
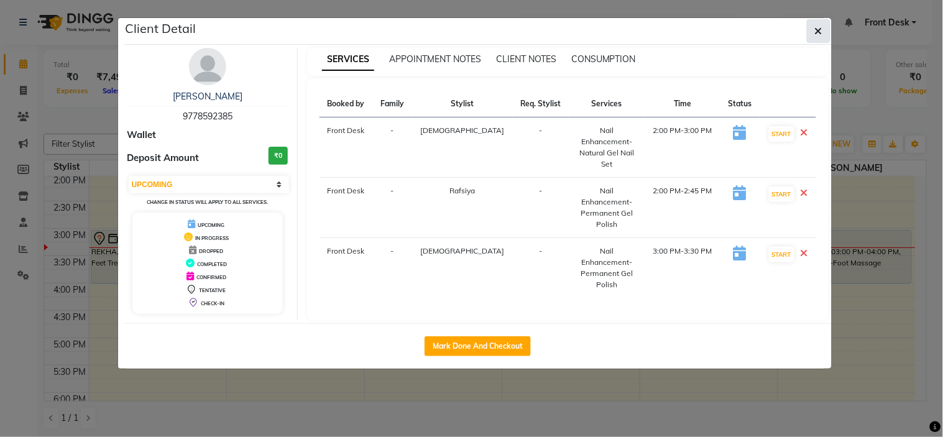
click at [818, 33] on icon "button" at bounding box center [818, 31] width 7 height 10
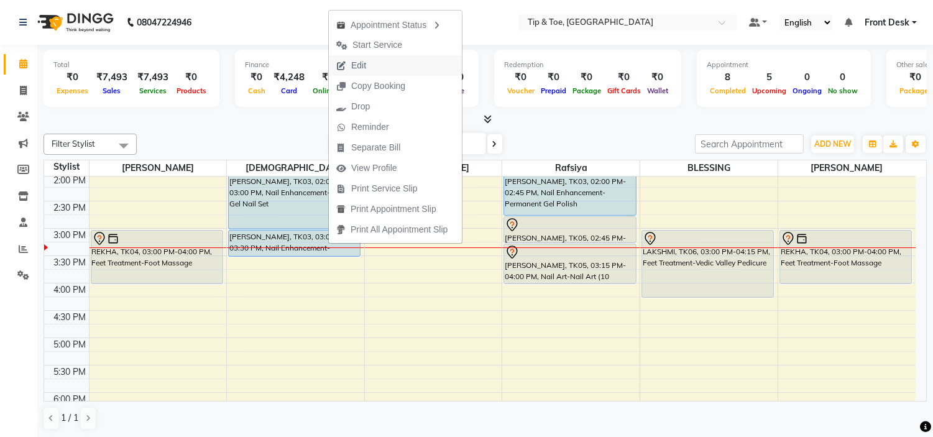
click at [371, 59] on span "Edit" at bounding box center [351, 65] width 45 height 21
select select "tentative"
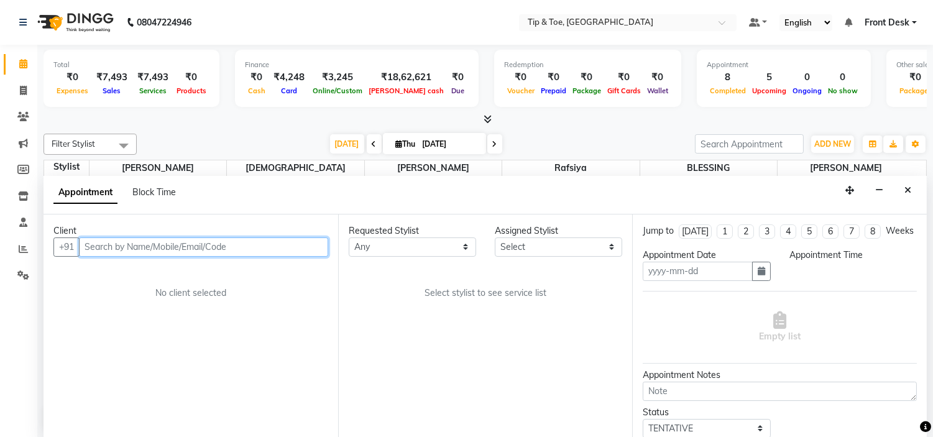
type input "[DATE]"
select select "37611"
select select "upcoming"
select select "840"
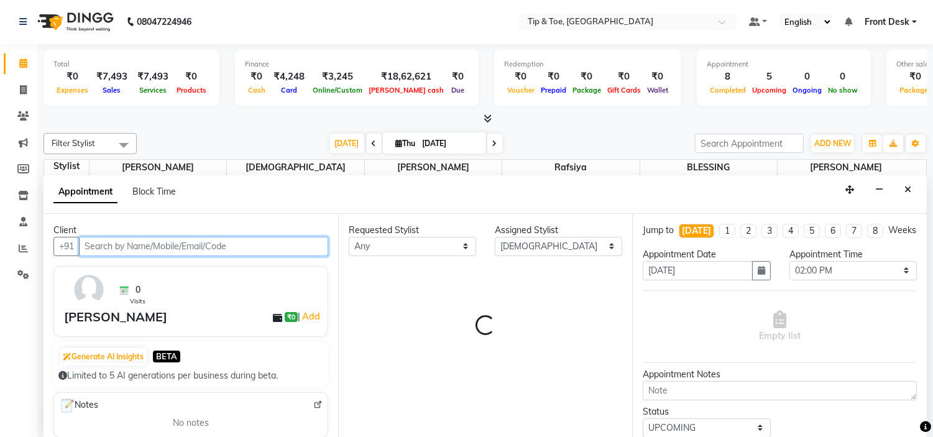
scroll to position [330, 0]
select select "2436"
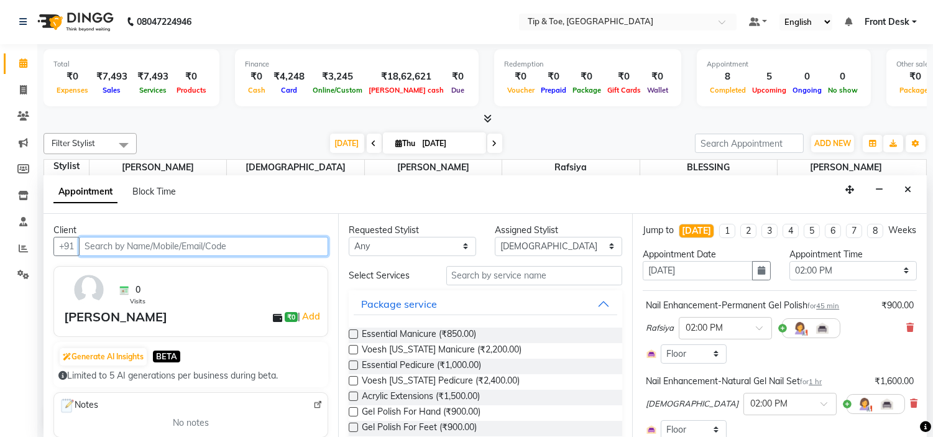
scroll to position [69, 0]
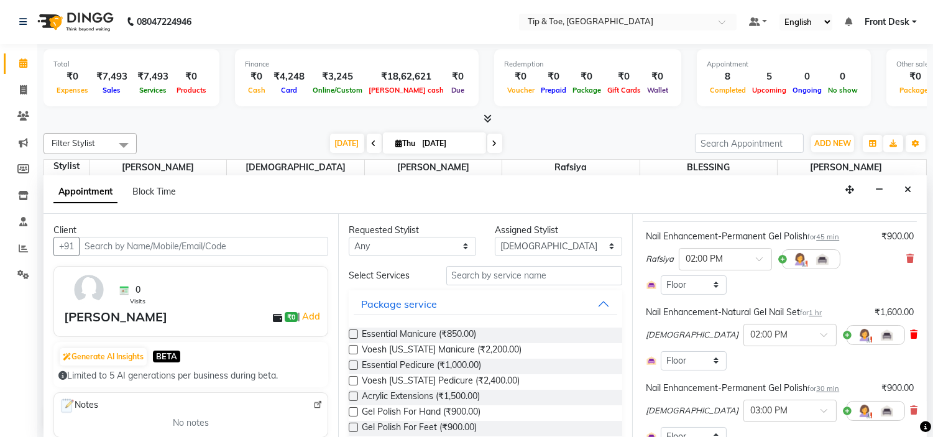
click at [910, 339] on icon at bounding box center [913, 334] width 7 height 9
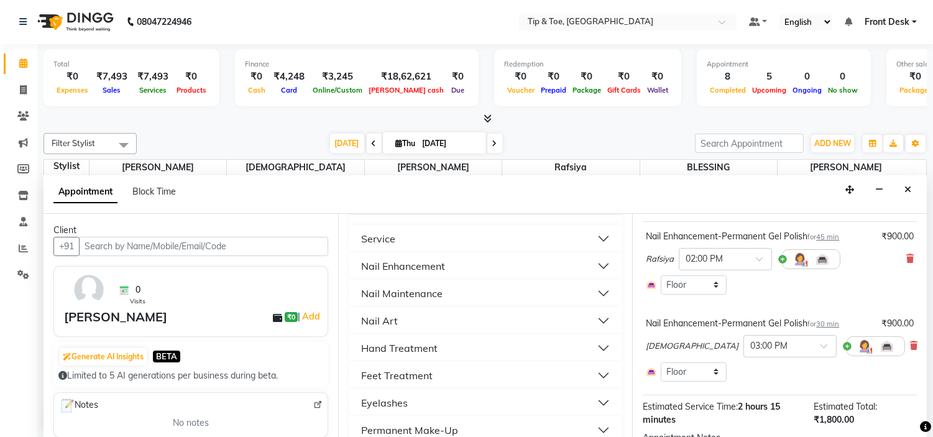
scroll to position [322, 0]
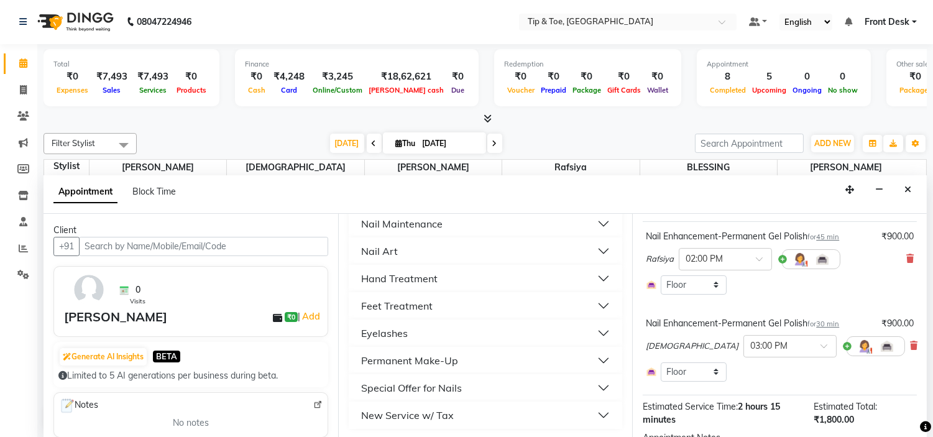
click at [413, 303] on div "Feet Treatment" at bounding box center [396, 305] width 71 height 15
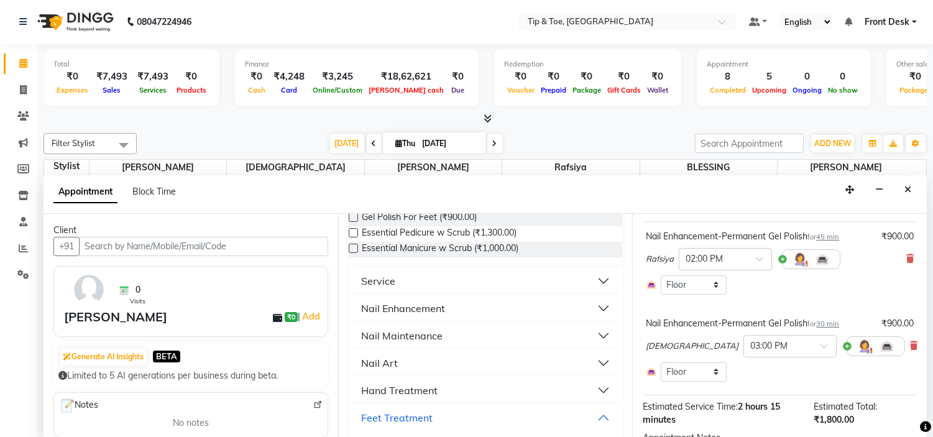
scroll to position [115, 0]
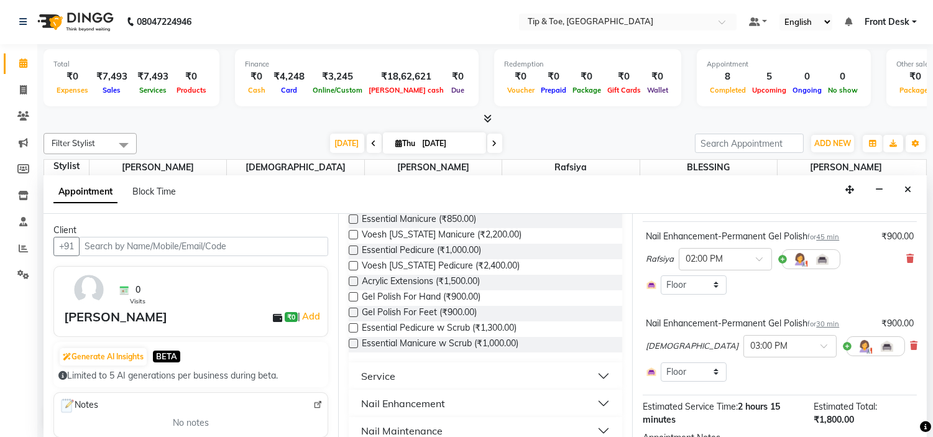
click at [455, 403] on button "Nail Enhancement" at bounding box center [486, 403] width 264 height 22
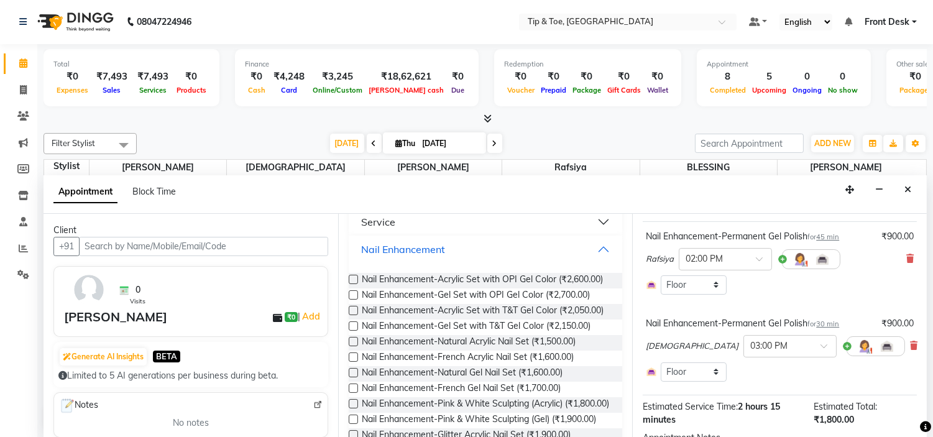
scroll to position [391, 0]
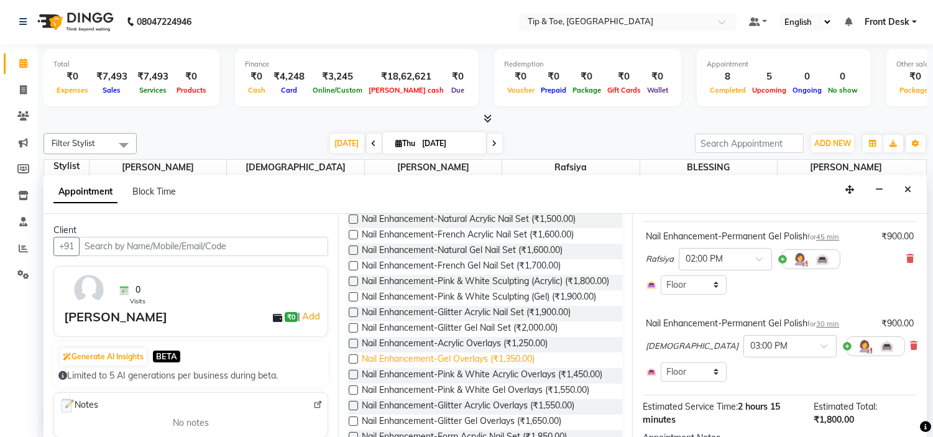
click at [526, 368] on span "Nail Enhancement-Gel Overlays (₹1,350.00)" at bounding box center [448, 360] width 173 height 16
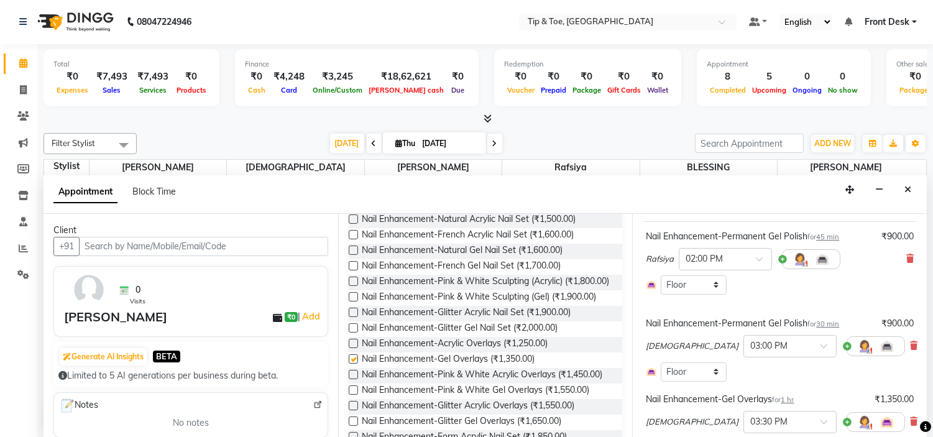
checkbox input "false"
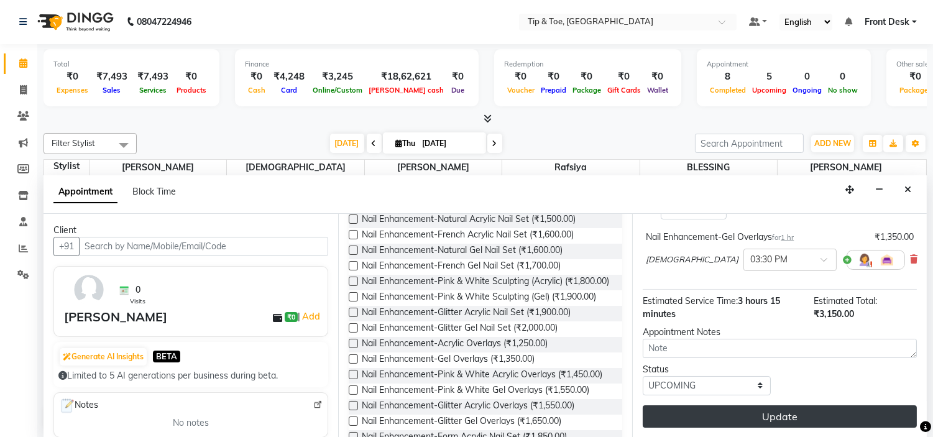
scroll to position [243, 0]
click at [829, 415] on button "Update" at bounding box center [779, 416] width 274 height 22
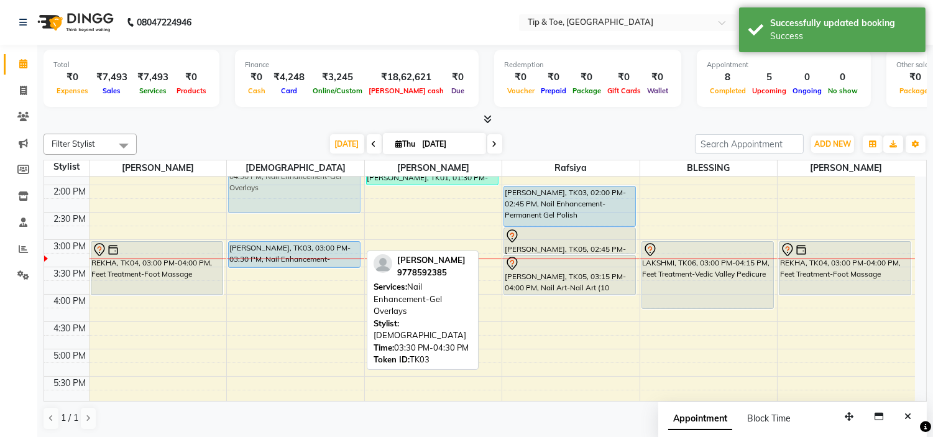
scroll to position [261, 0]
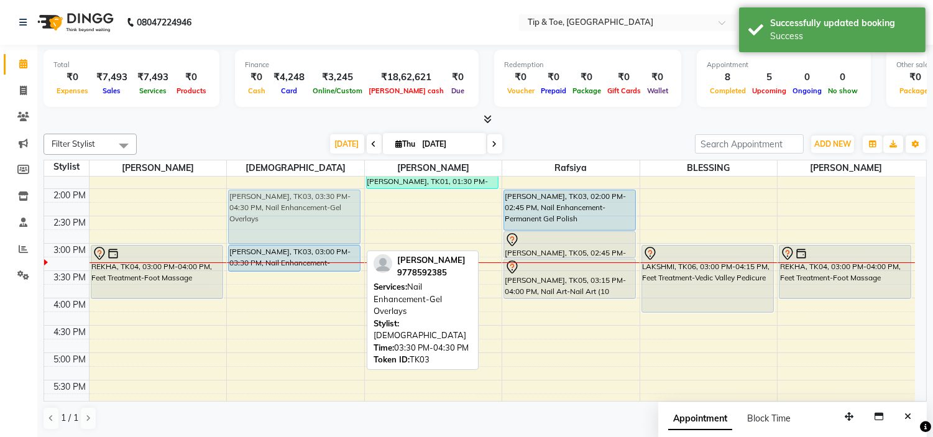
drag, startPoint x: 308, startPoint y: 232, endPoint x: 322, endPoint y: 214, distance: 23.0
click at [322, 214] on div "SONA, TK02, 12:00 PM-01:30 PM, Nail Enhancement-Acrylic Set with T&T Gel Color …" at bounding box center [295, 271] width 137 height 710
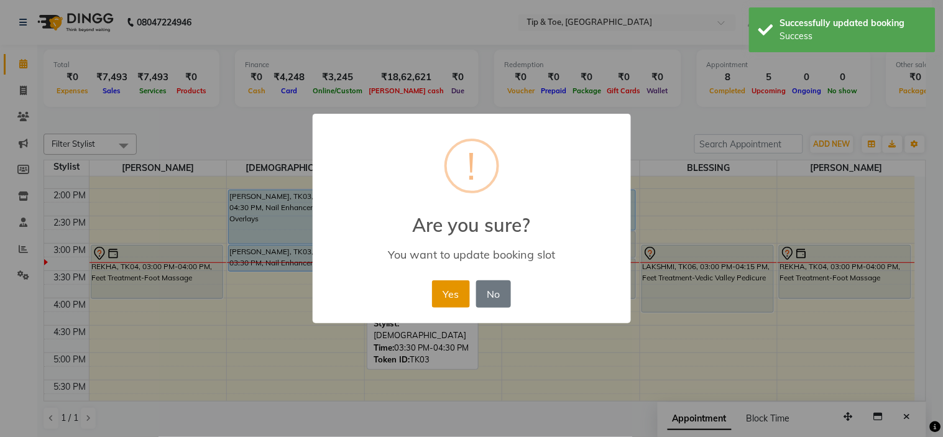
click at [452, 299] on button "Yes" at bounding box center [451, 293] width 38 height 27
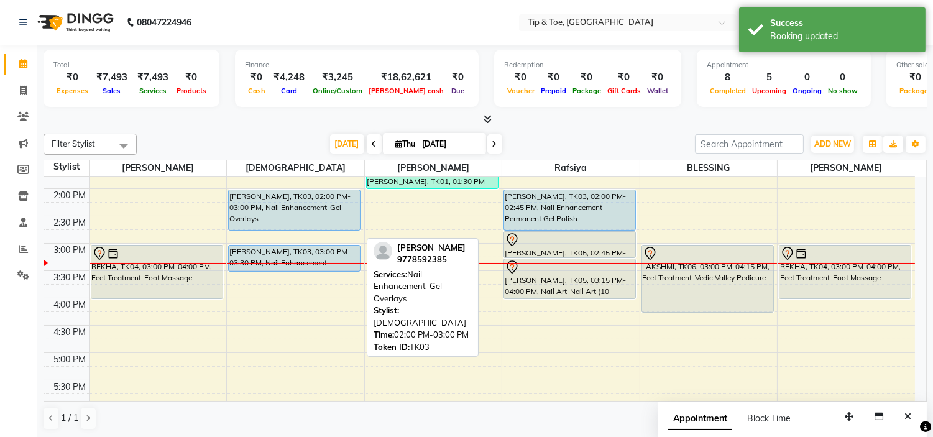
drag, startPoint x: 347, startPoint y: 244, endPoint x: 353, endPoint y: 229, distance: 16.2
click at [353, 229] on div "SONA, TK02, 12:00 PM-01:30 PM, Nail Enhancement-Acrylic Set with T&T Gel Color …" at bounding box center [295, 271] width 137 height 710
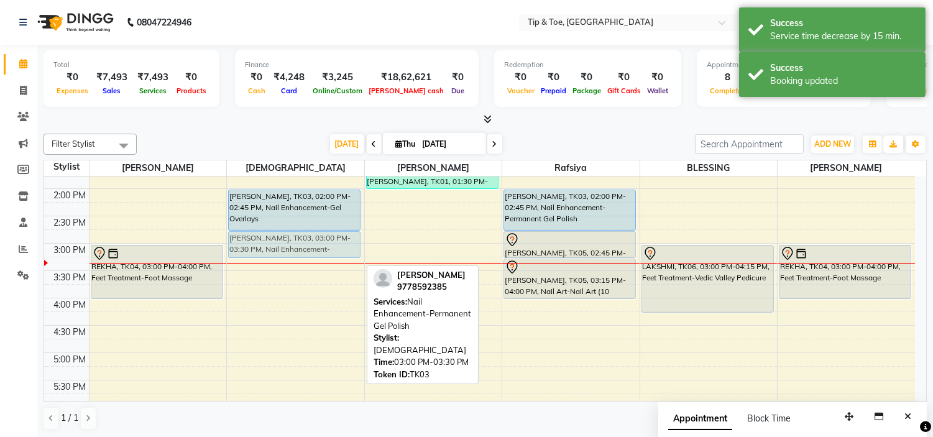
drag, startPoint x: 352, startPoint y: 255, endPoint x: 354, endPoint y: 244, distance: 12.0
click at [354, 244] on div "SONA, TK02, 12:00 PM-01:30 PM, Nail Enhancement-Acrylic Set with T&T Gel Color …" at bounding box center [295, 271] width 137 height 710
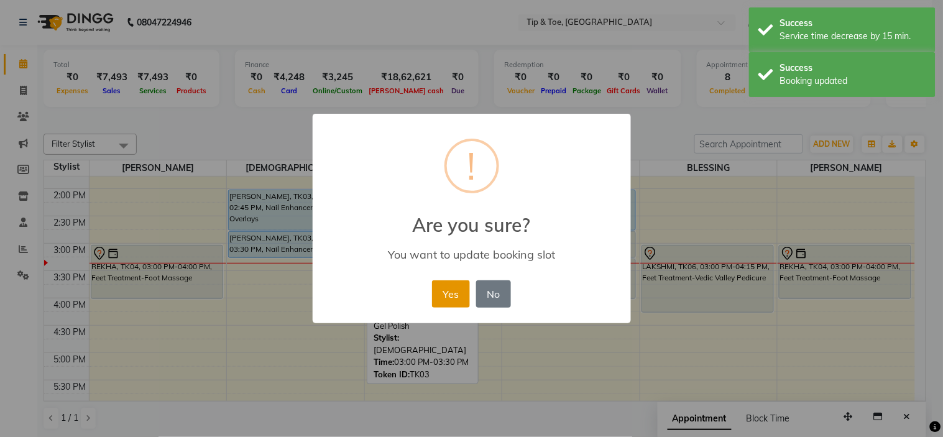
click at [439, 291] on button "Yes" at bounding box center [451, 293] width 38 height 27
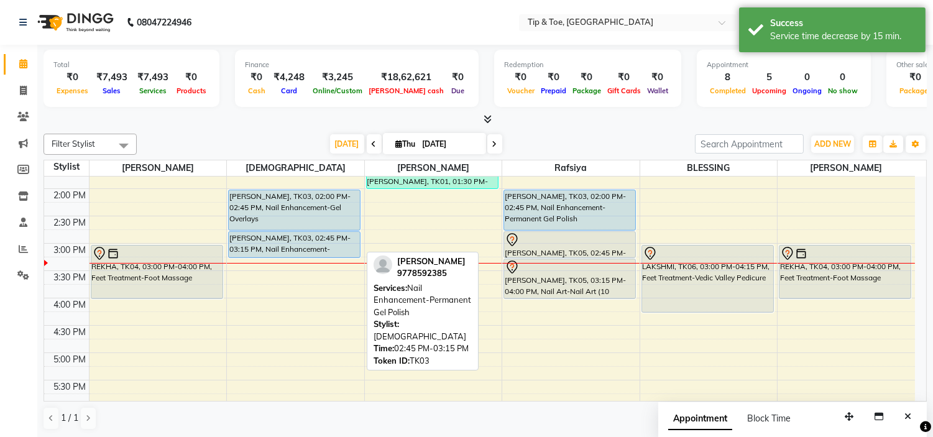
click at [331, 240] on div "[PERSON_NAME], TK03, 02:45 PM-03:15 PM, Nail Enhancement-Permanent Gel Polish" at bounding box center [294, 244] width 131 height 25
select select "5"
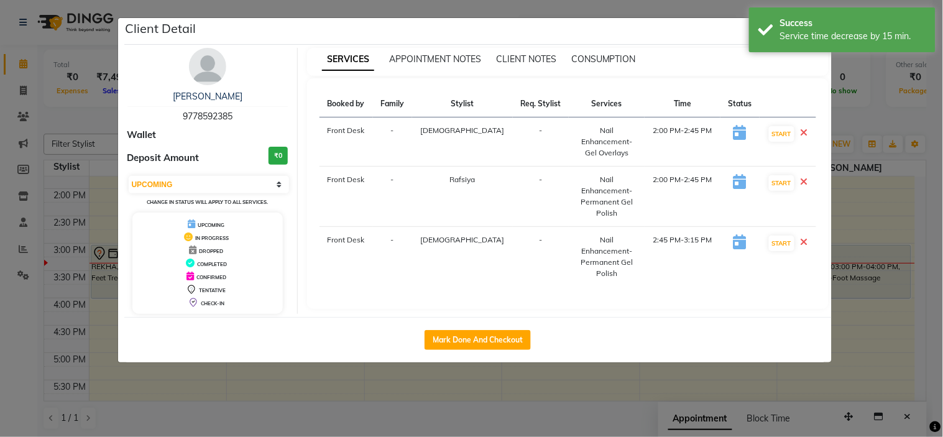
click at [482, 350] on div "Mark Done And Checkout" at bounding box center [477, 339] width 707 height 45
click at [485, 344] on button "Mark Done And Checkout" at bounding box center [477, 340] width 106 height 20
select select "service"
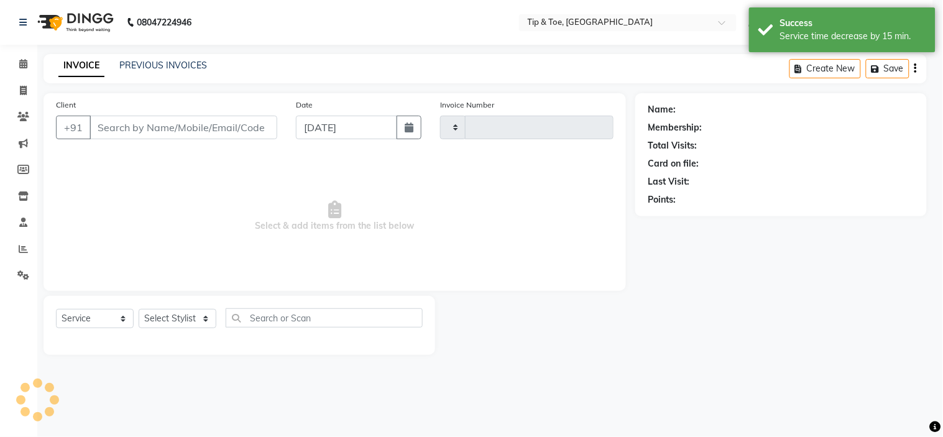
type input "1007"
select select "5360"
type input "9778592385"
select select "37611"
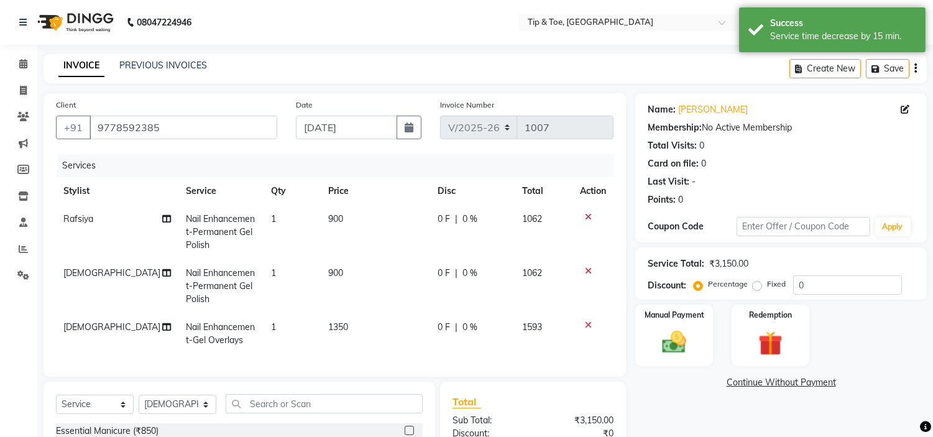
click at [350, 321] on td "1350" at bounding box center [376, 333] width 110 height 41
select select "37611"
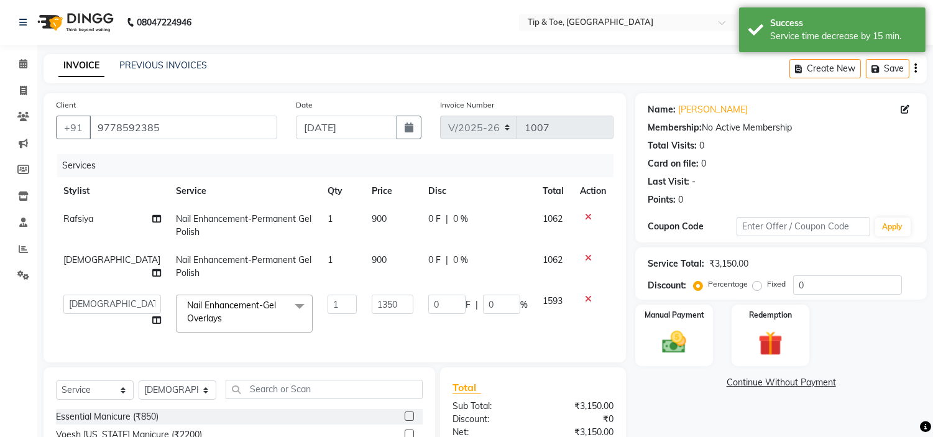
click at [364, 321] on td "1350" at bounding box center [392, 313] width 57 height 53
click at [406, 298] on td "1350" at bounding box center [392, 313] width 57 height 53
click at [386, 303] on input "1350" at bounding box center [393, 303] width 42 height 19
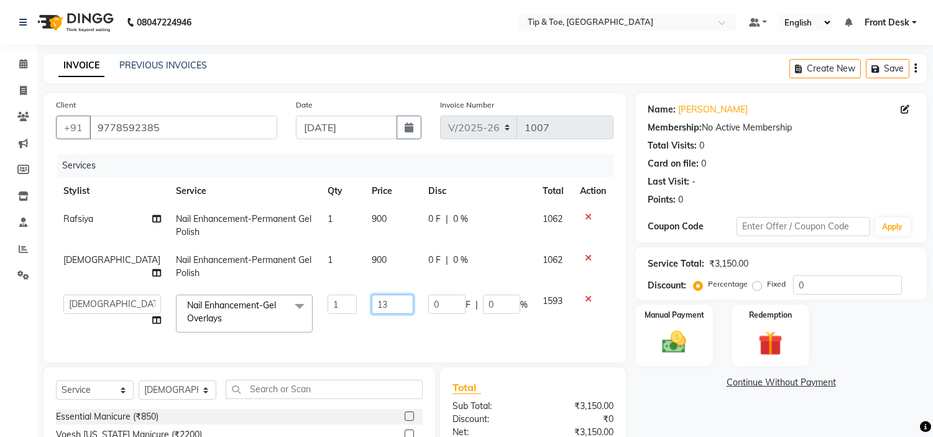
type input "1"
type input "675"
click at [376, 331] on td "675" at bounding box center [392, 313] width 57 height 53
select select "37611"
click at [373, 265] on td "900" at bounding box center [392, 266] width 56 height 41
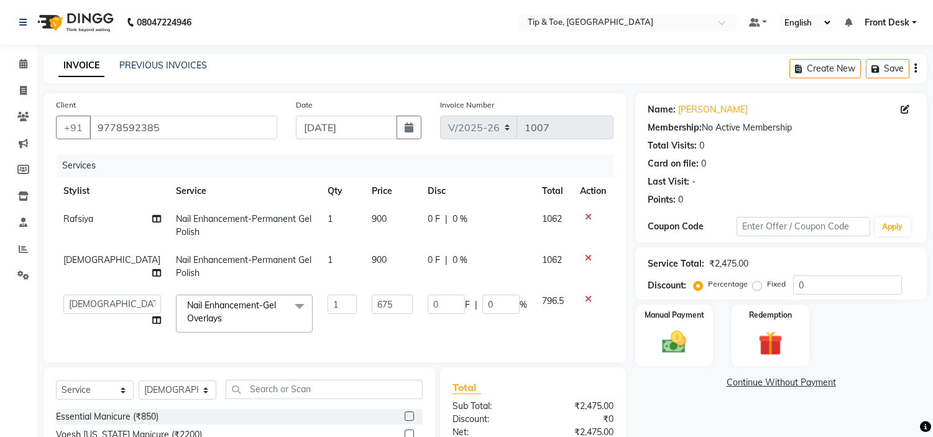
select select "37611"
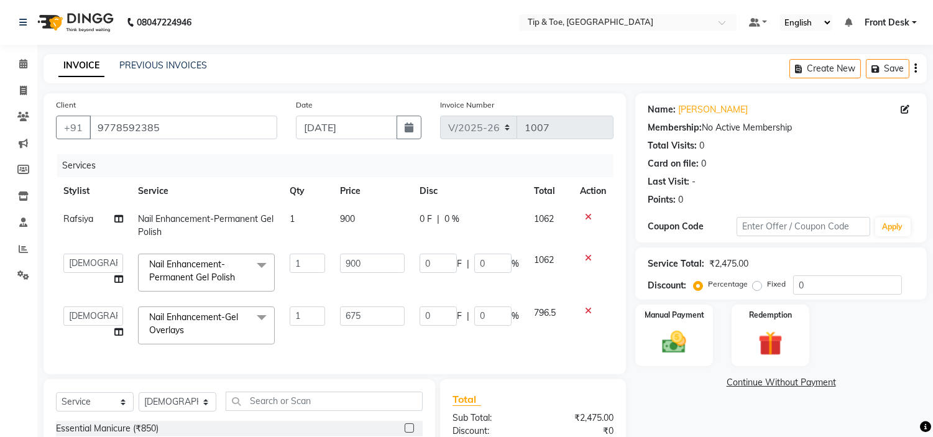
click at [370, 281] on td "900" at bounding box center [372, 272] width 80 height 53
click at [386, 266] on input "900" at bounding box center [372, 262] width 65 height 19
type input "9"
type input "450"
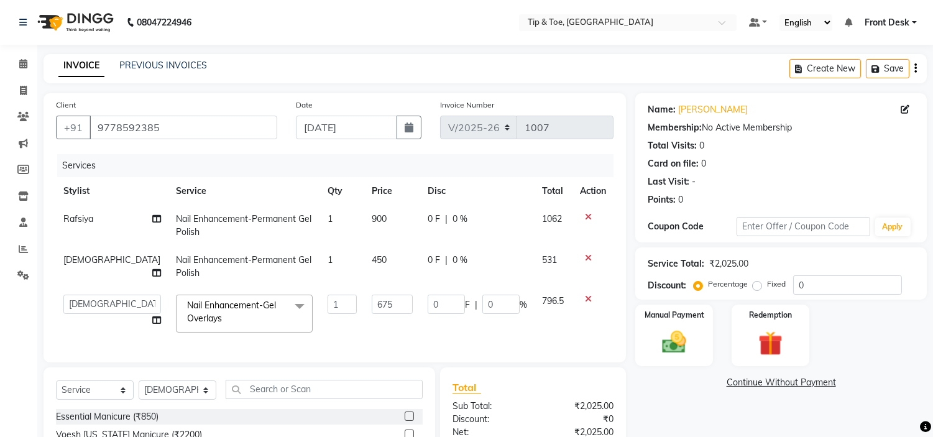
click at [398, 283] on td "450" at bounding box center [392, 266] width 56 height 41
select select "37611"
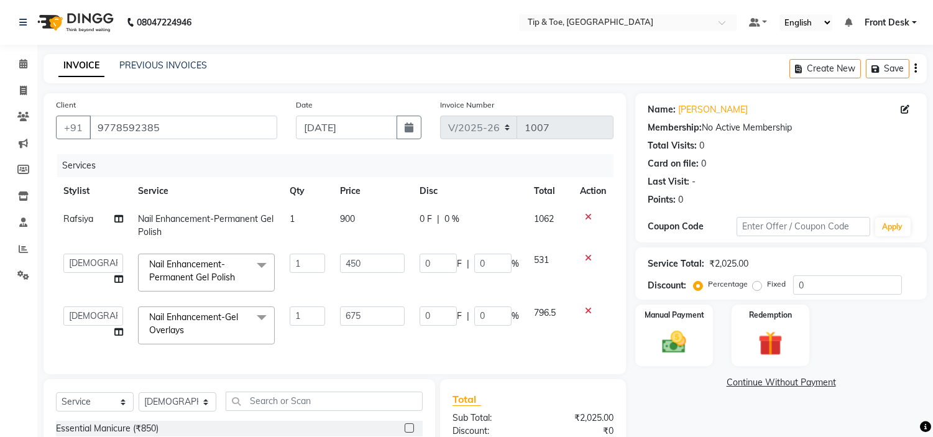
scroll to position [154, 0]
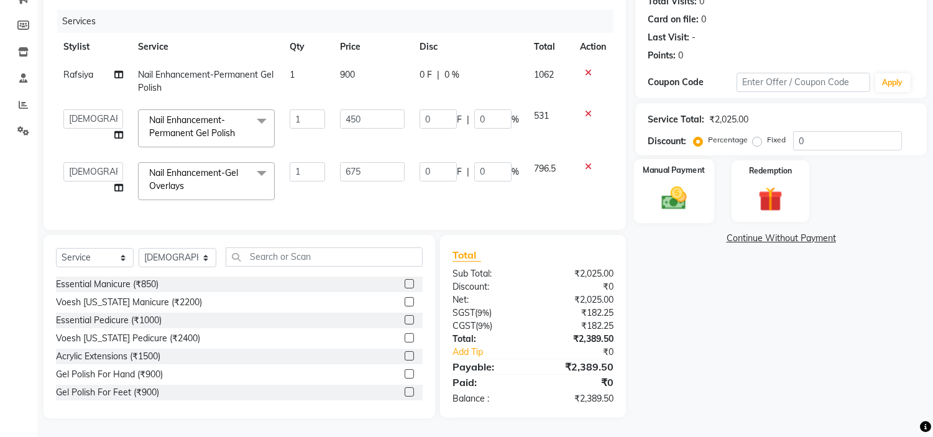
click at [680, 196] on img at bounding box center [674, 198] width 41 height 29
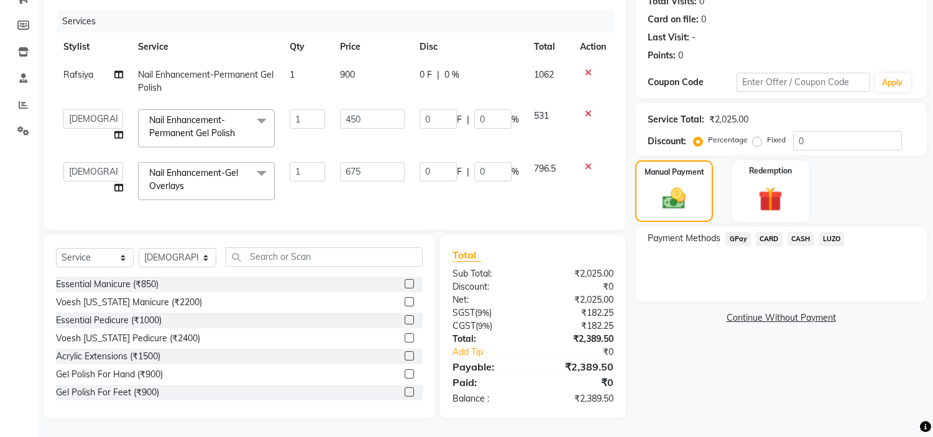
click at [770, 232] on span "CARD" at bounding box center [768, 239] width 27 height 14
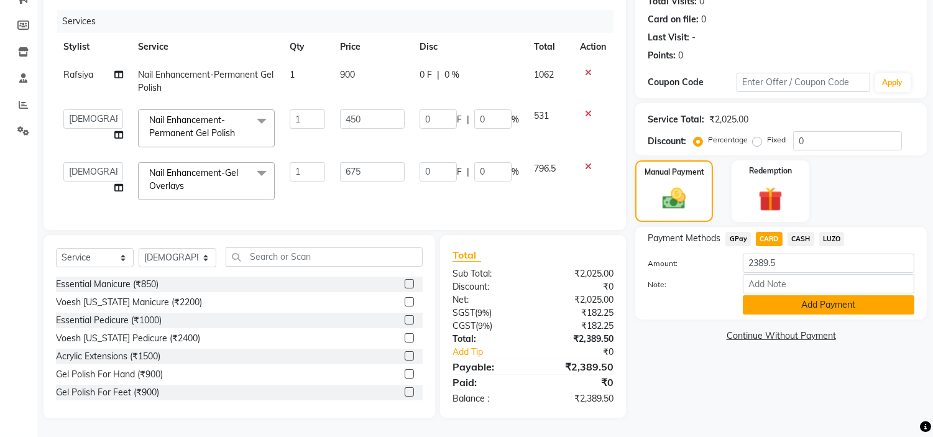
click at [785, 295] on button "Add Payment" at bounding box center [827, 304] width 171 height 19
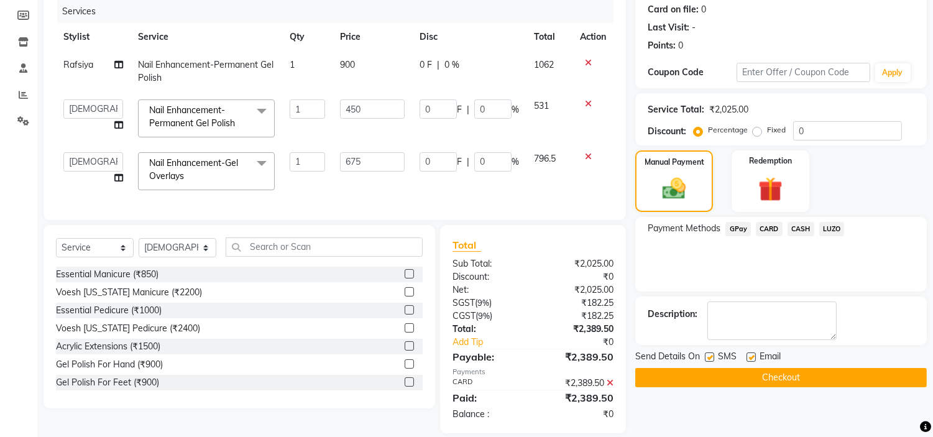
scroll to position [179, 0]
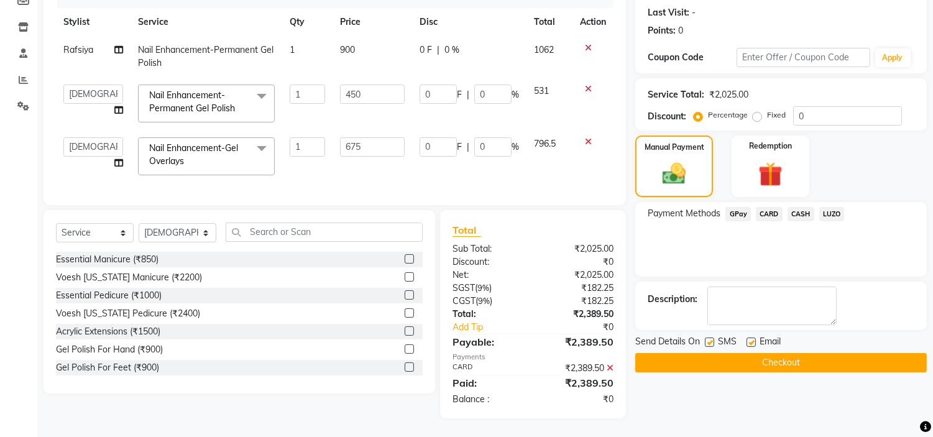
click at [754, 337] on div at bounding box center [750, 343] width 8 height 13
click at [754, 337] on label at bounding box center [750, 341] width 9 height 9
click at [754, 339] on input "checkbox" at bounding box center [750, 343] width 8 height 8
checkbox input "false"
click at [760, 353] on button "Checkout" at bounding box center [780, 362] width 291 height 19
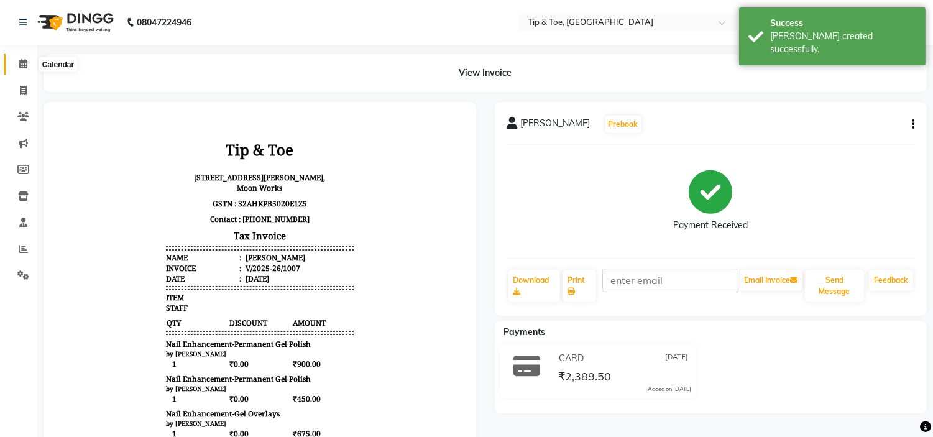
drag, startPoint x: 19, startPoint y: 62, endPoint x: 29, endPoint y: 64, distance: 9.5
click at [19, 62] on icon at bounding box center [23, 63] width 8 height 9
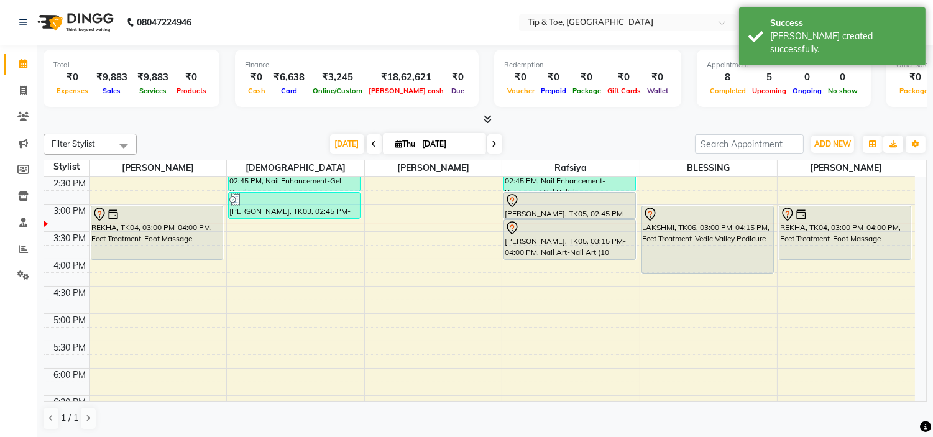
scroll to position [276, 0]
